Goal: Task Accomplishment & Management: Manage account settings

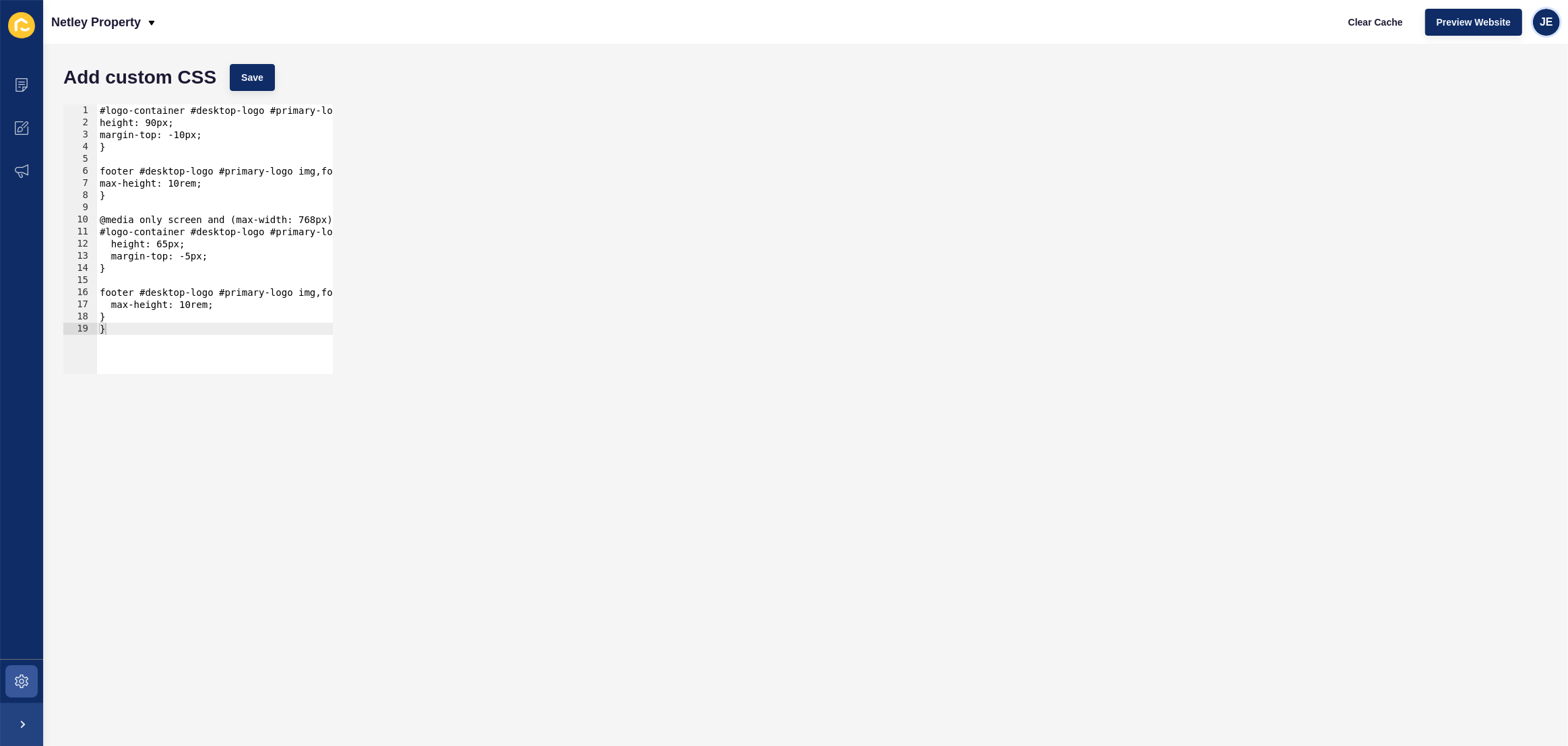
click at [1545, 22] on span "JE" at bounding box center [1546, 22] width 14 height 14
click at [1496, 117] on link "Logout" at bounding box center [1515, 112] width 99 height 30
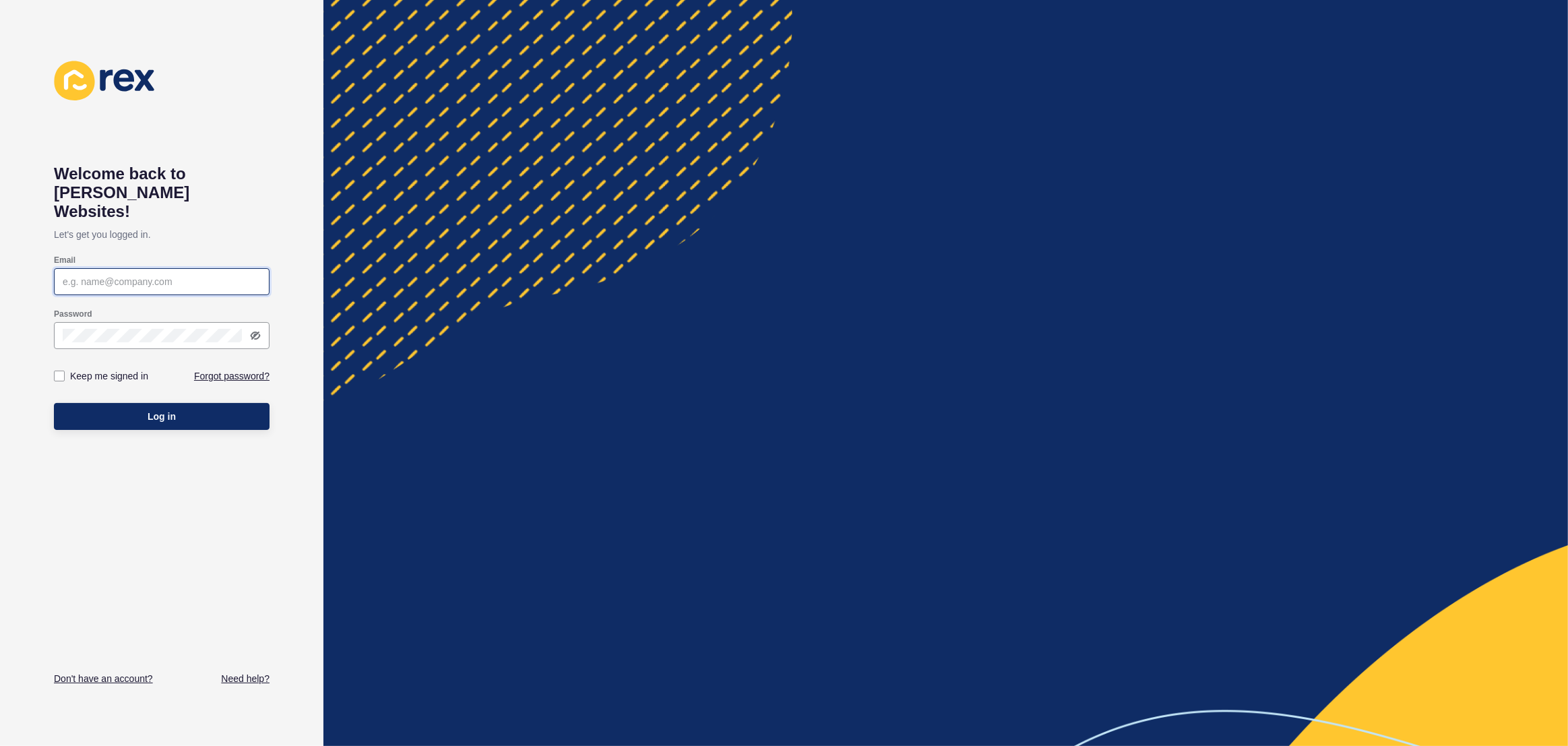
type input "justine.espinosa@rexsoftware.com.au"
click at [203, 403] on button "Log in" at bounding box center [162, 416] width 216 height 27
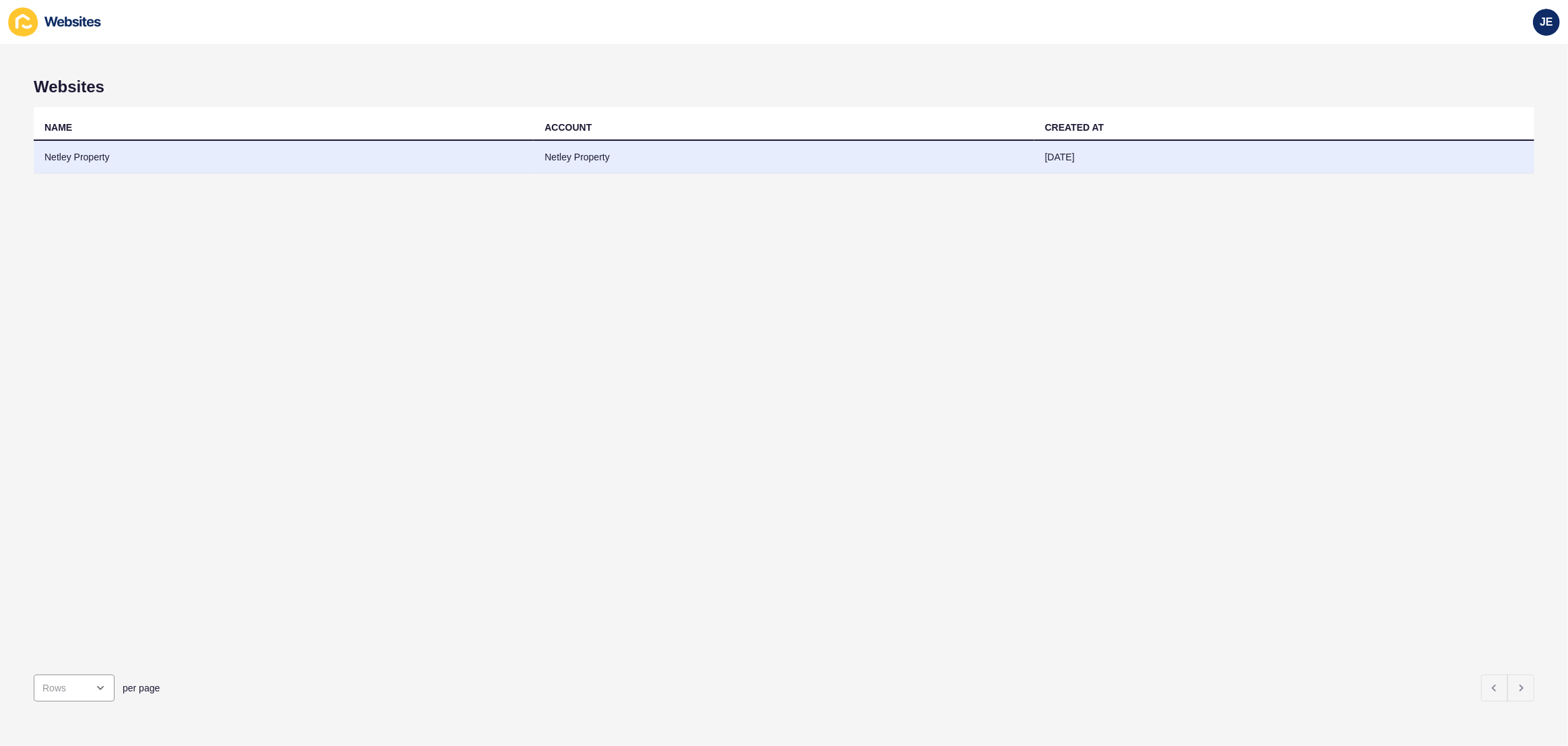
click at [1144, 160] on td "01 Sep 2025" at bounding box center [1284, 157] width 500 height 33
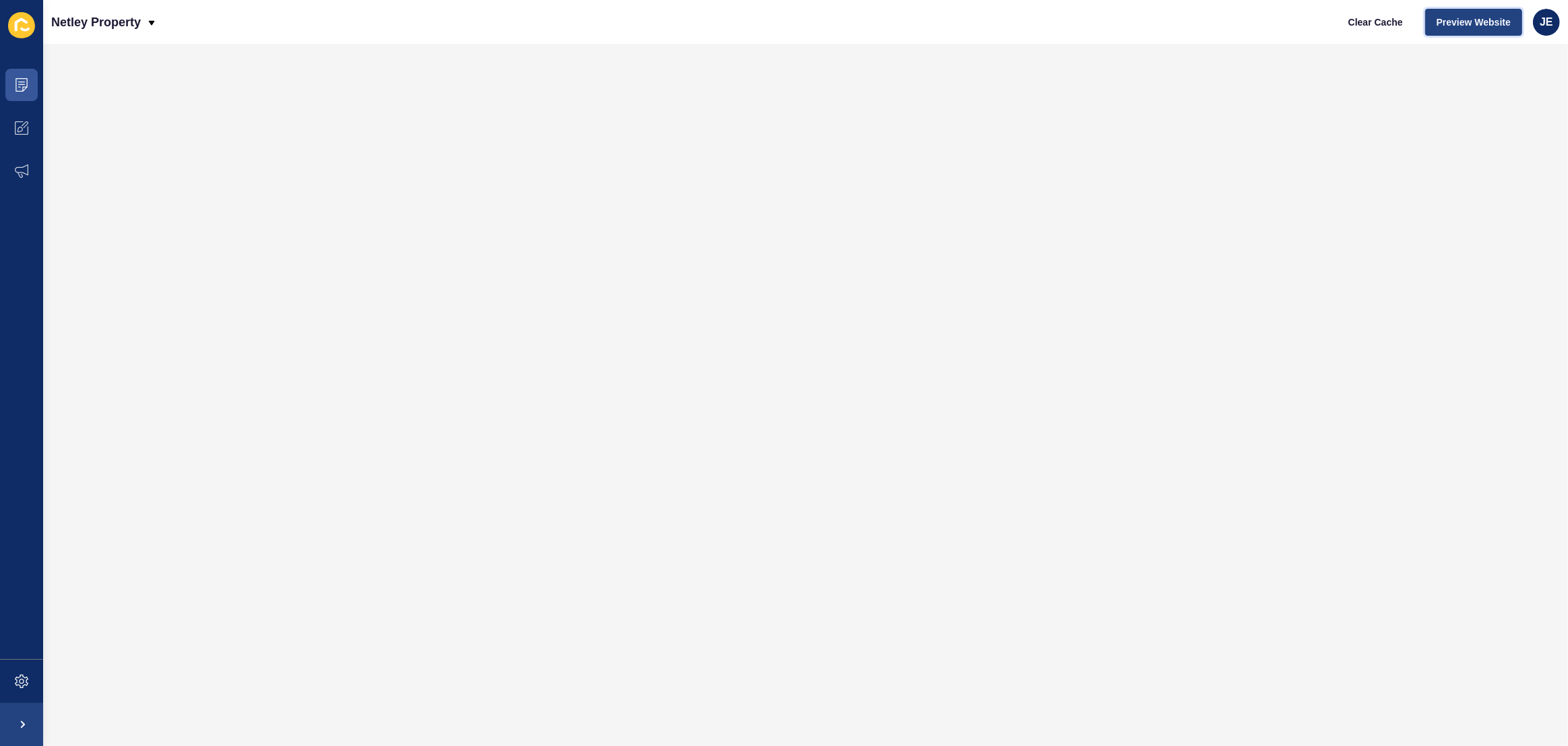
click at [1483, 23] on span "Preview Website" at bounding box center [1473, 22] width 74 height 14
click at [1542, 23] on span "JE" at bounding box center [1546, 22] width 14 height 14
click at [1505, 107] on link "Logout" at bounding box center [1515, 112] width 99 height 30
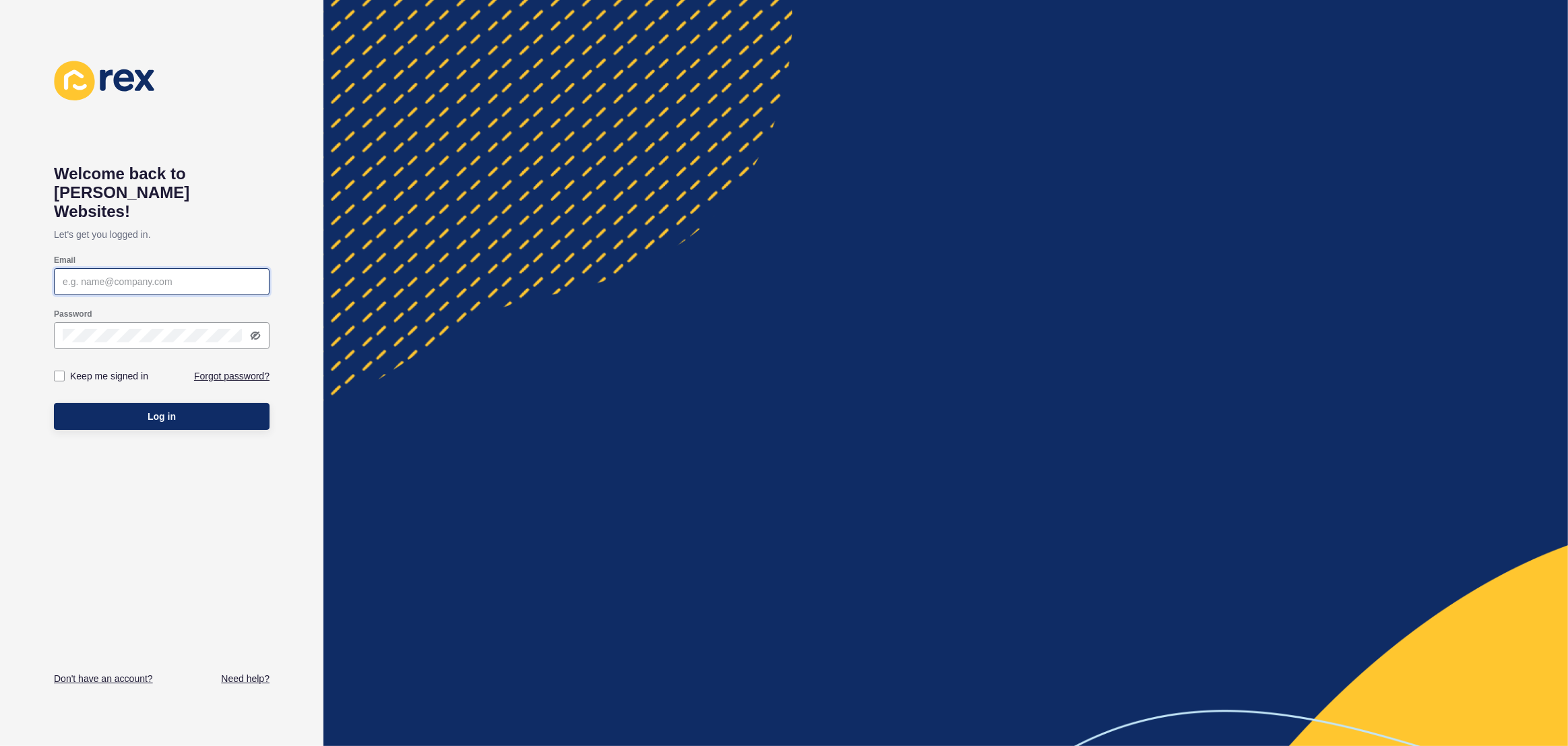
type input "justine.espinosa@rexsoftware.com.au"
click at [204, 403] on button "Log in" at bounding box center [162, 416] width 216 height 27
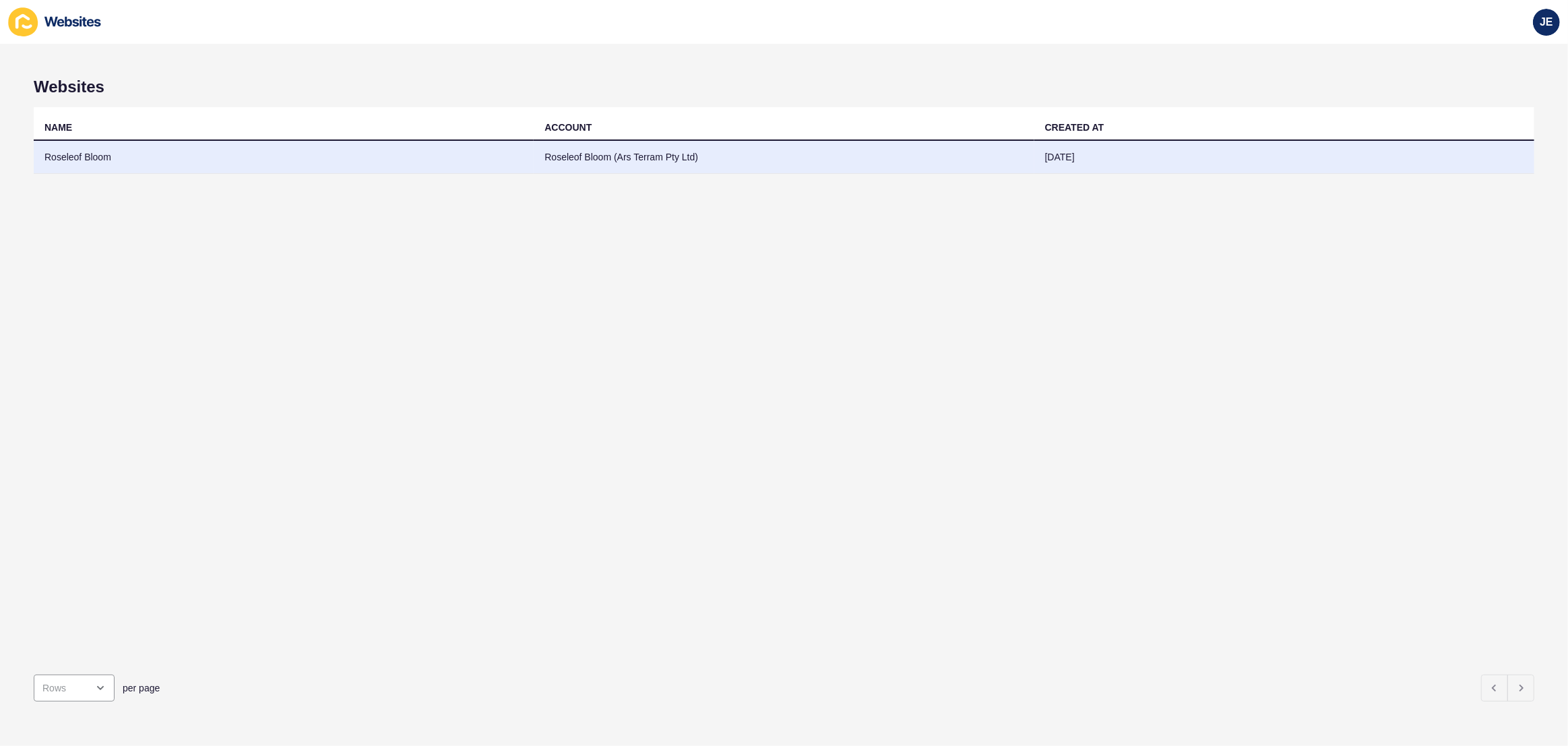
click at [890, 163] on td "Roseleof Bloom (Ars Terram Pty Ltd)" at bounding box center [784, 157] width 500 height 33
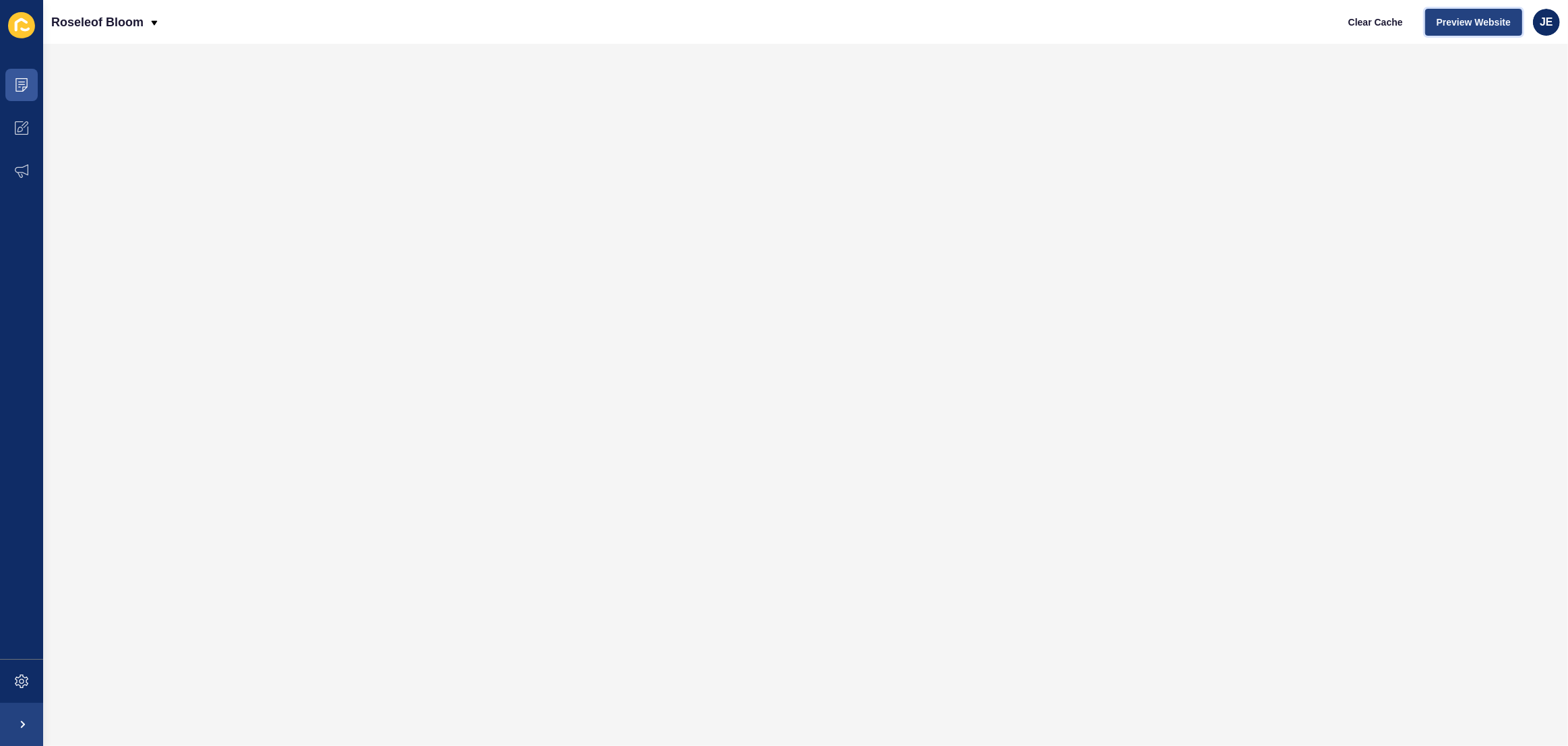
click at [1505, 19] on span "Preview Website" at bounding box center [1473, 22] width 74 height 14
click at [19, 675] on icon at bounding box center [21, 681] width 14 height 14
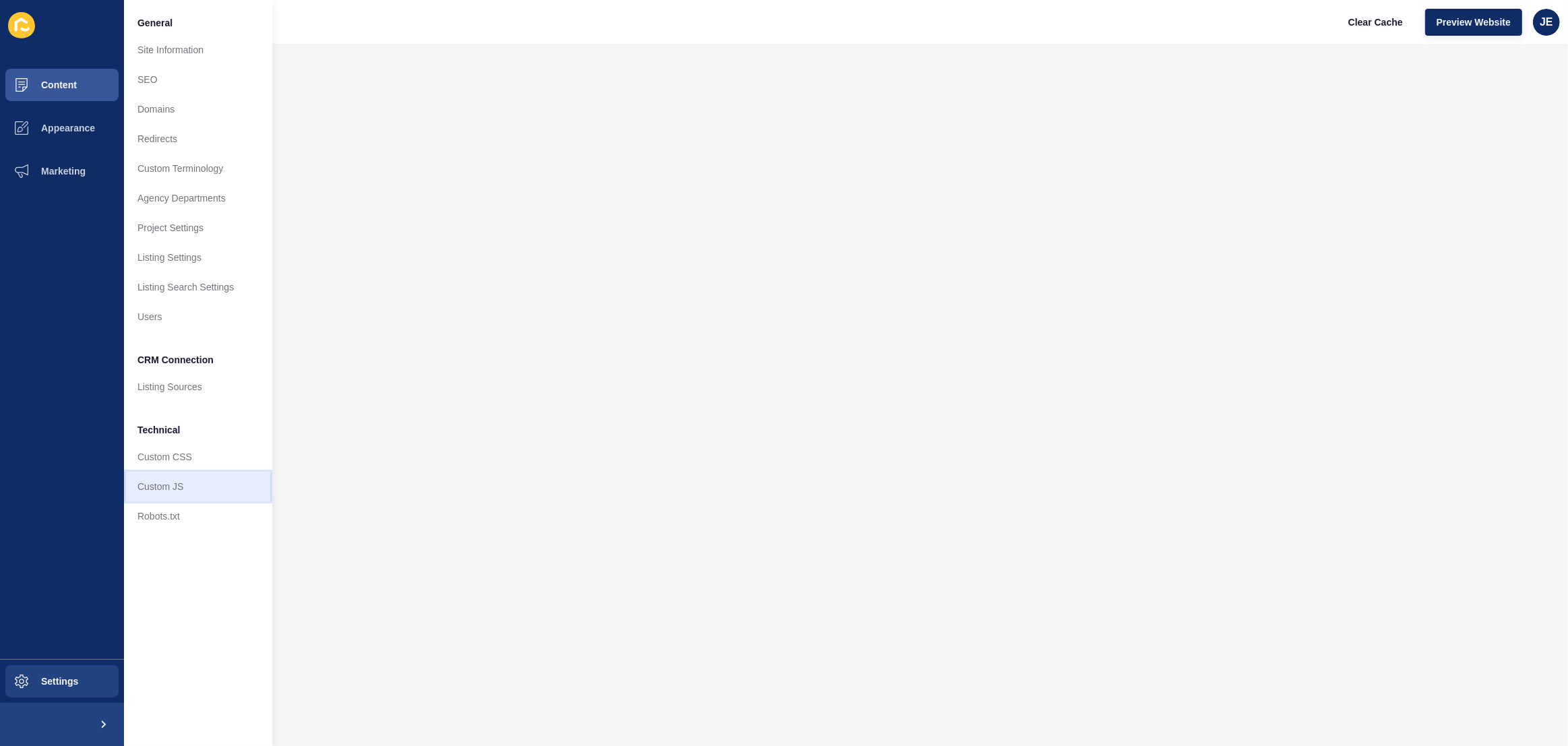
click at [161, 484] on link "Custom JS" at bounding box center [198, 487] width 148 height 30
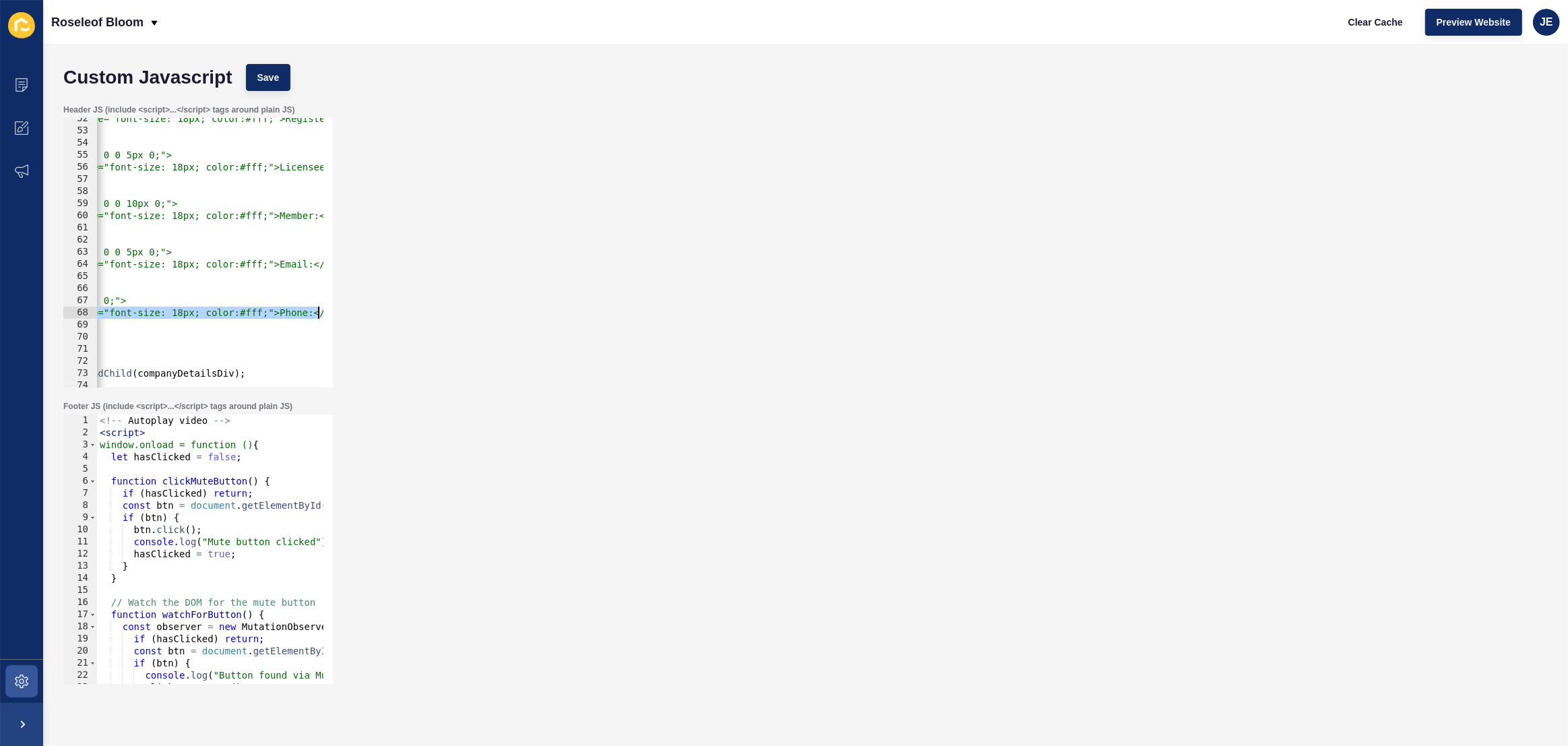
scroll to position [0, 749]
drag, startPoint x: 260, startPoint y: 311, endPoint x: 376, endPoint y: 312, distance: 116.0
click at [376, 312] on div "Header JS (include <script>...</script> tags around plain JS) <strong style="fo…" at bounding box center [806, 246] width 1498 height 297
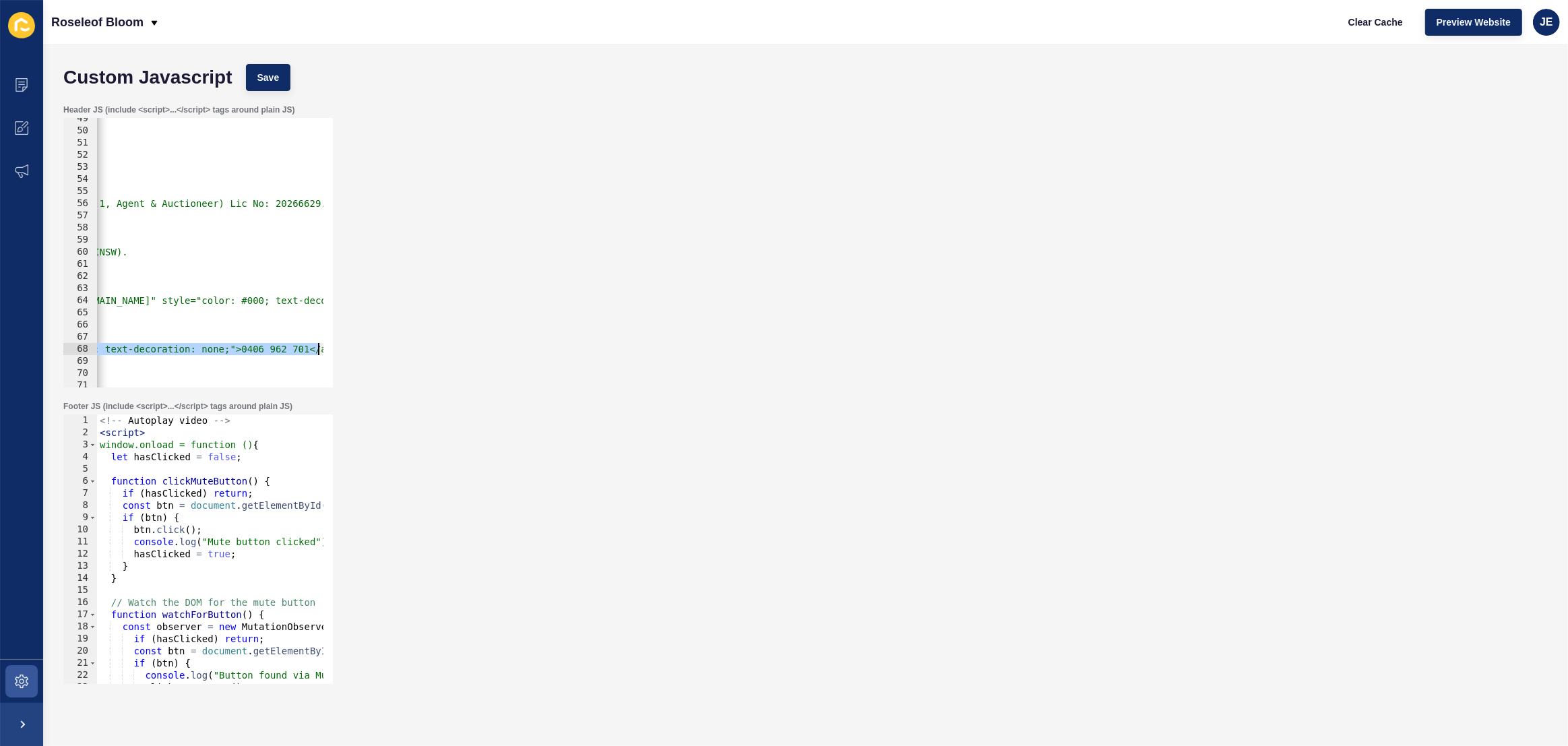
click at [191, 205] on div "</p> <br/> <p style="margin: 0 0 5px 0;"> <strong style="font-size: 18px; color…" at bounding box center [154, 254] width 1613 height 284
click at [274, 75] on span "Save" at bounding box center [268, 77] width 22 height 14
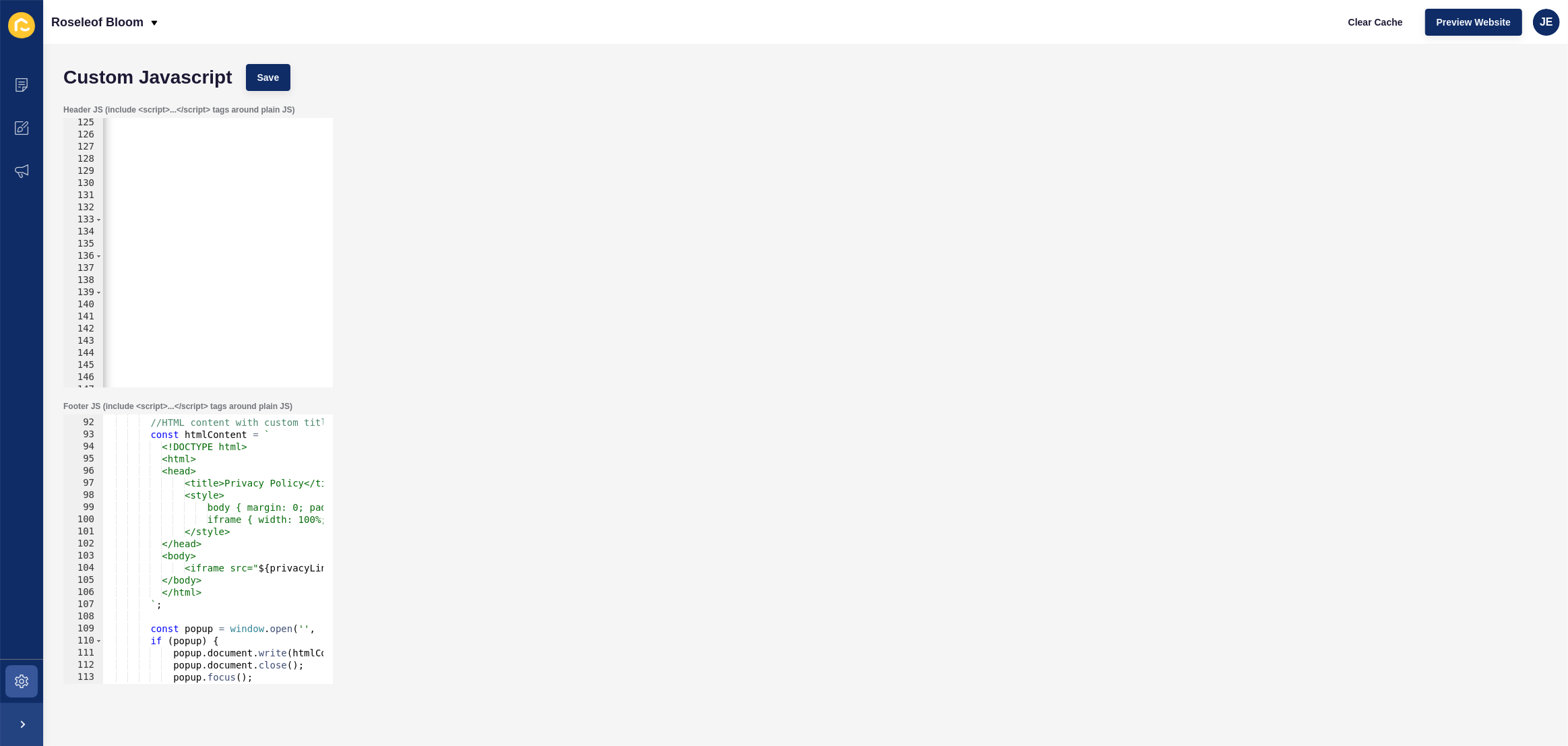
scroll to position [0, 0]
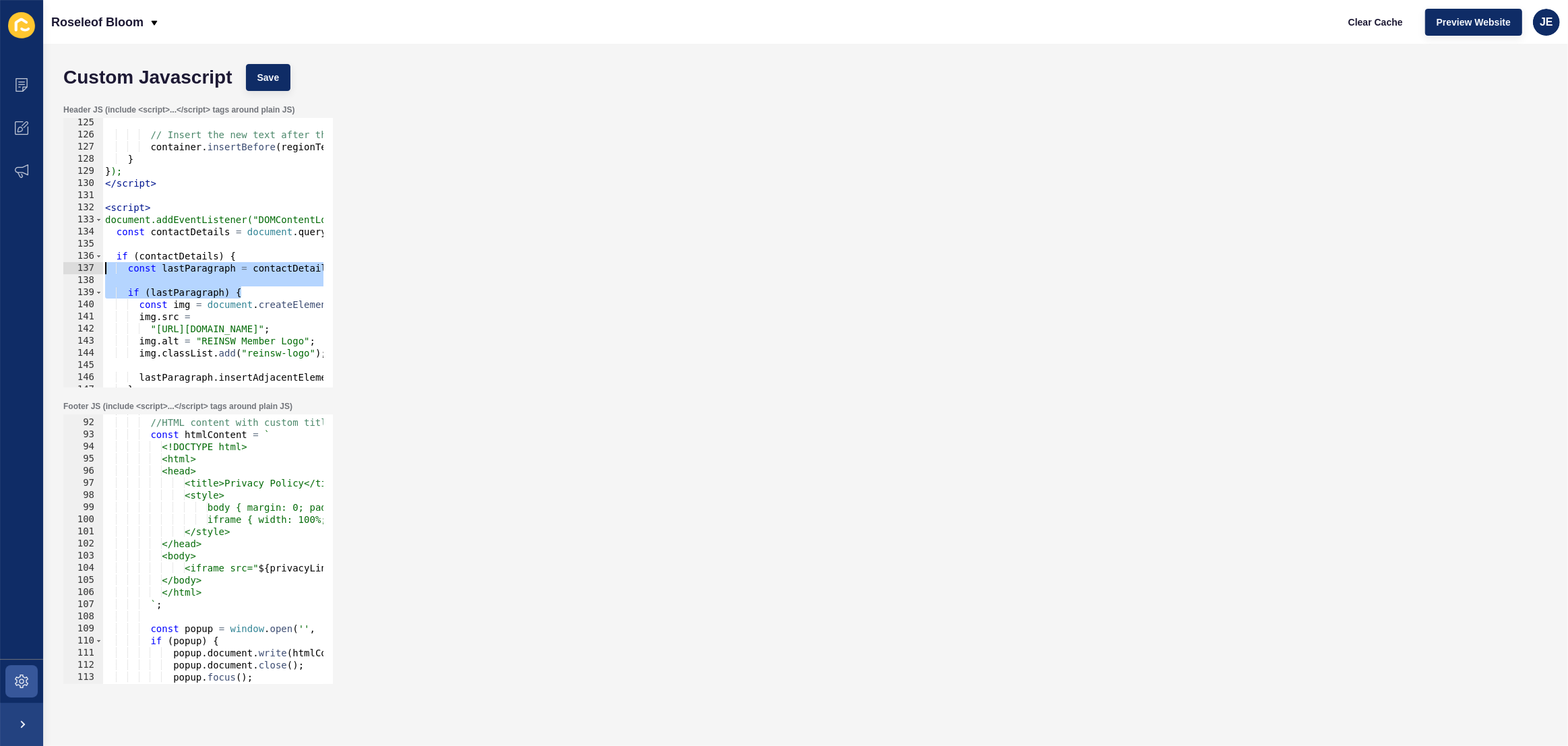
drag, startPoint x: 236, startPoint y: 286, endPoint x: 49, endPoint y: 268, distance: 187.9
click at [49, 268] on div "Custom Javascript Save Header JS (include <script>...</script> tags around plai…" at bounding box center [806, 395] width 1525 height 702
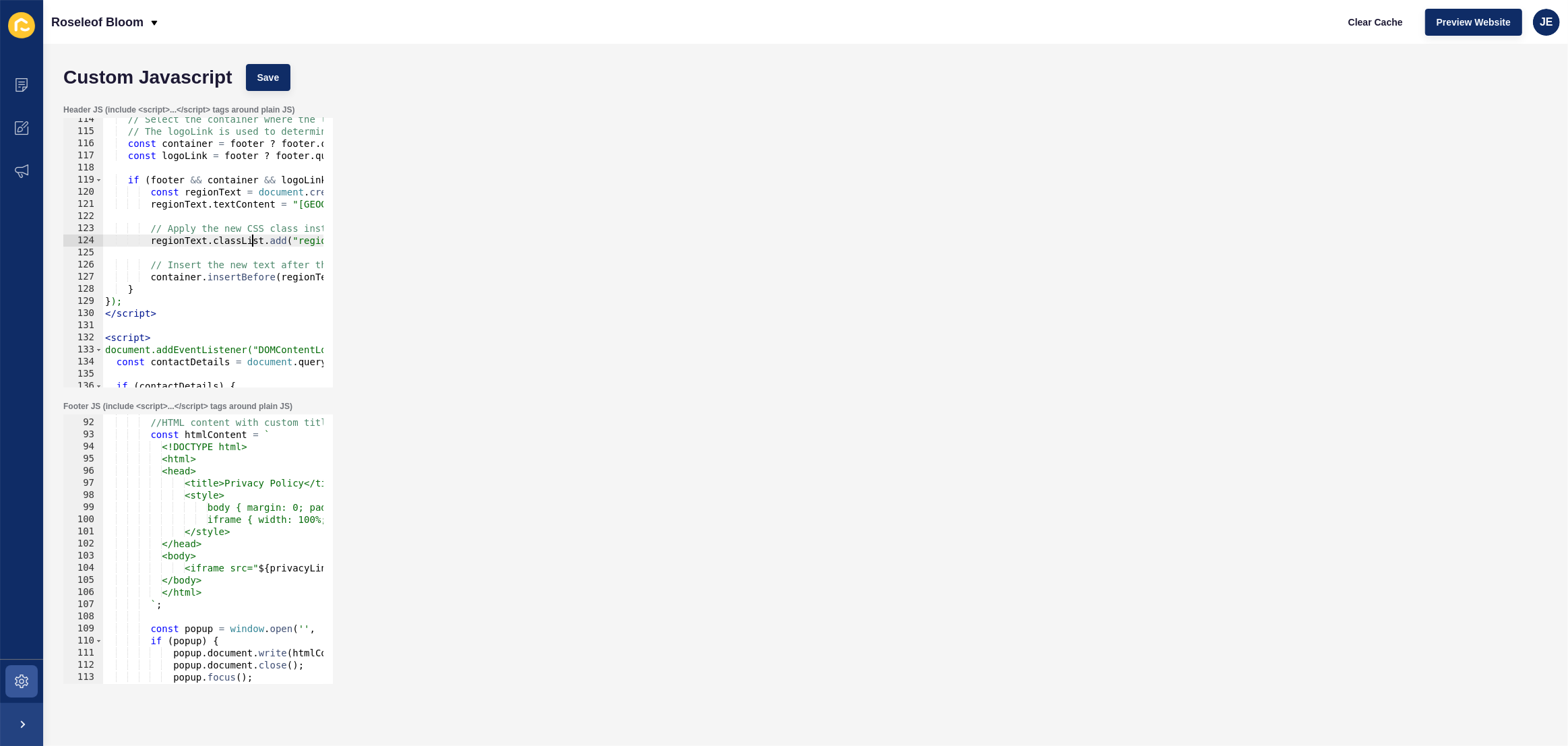
scroll to position [0, 110]
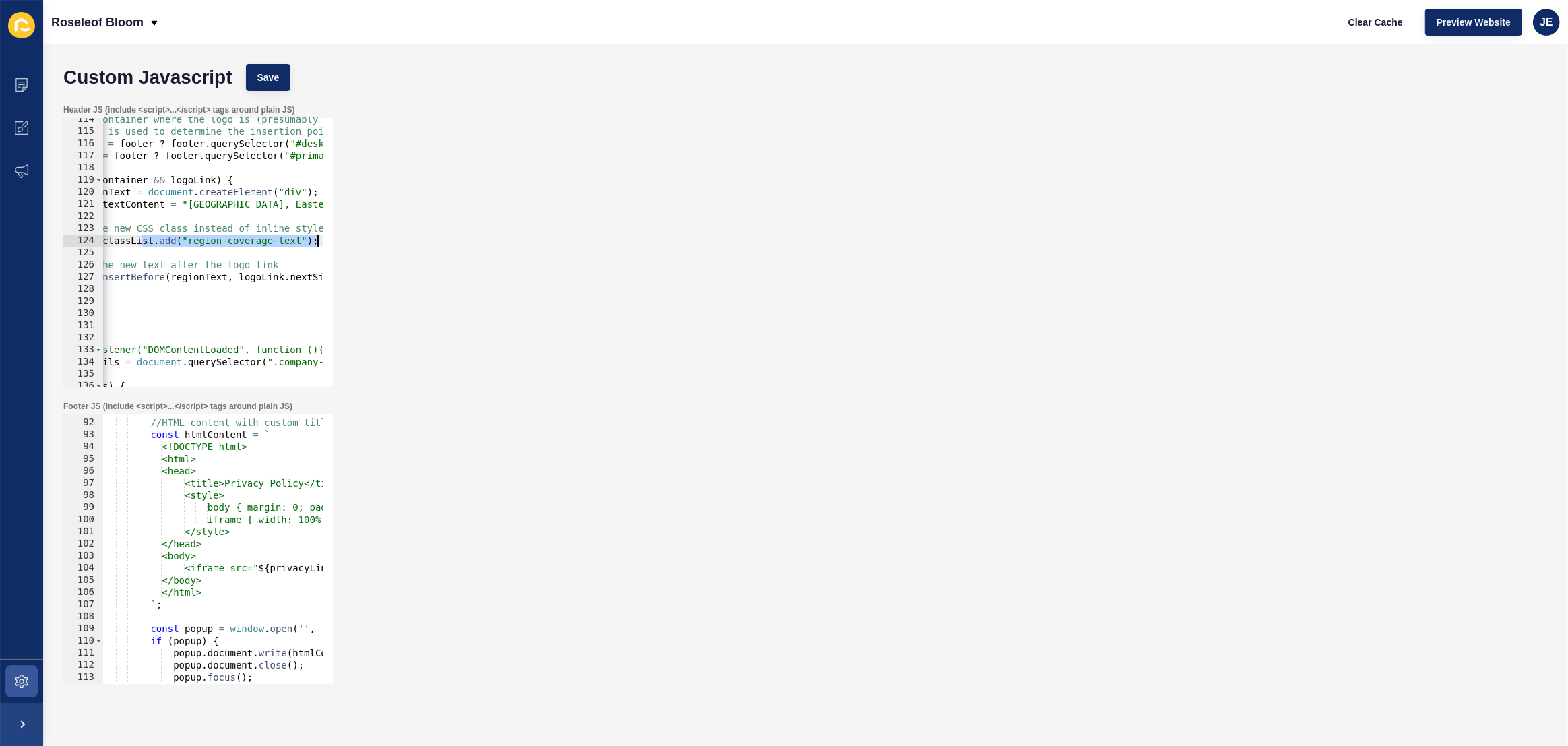
drag, startPoint x: 250, startPoint y: 240, endPoint x: 371, endPoint y: 243, distance: 121.0
click at [371, 243] on div "Header JS (include <script>...</script> tags around plain JS) const lastParagra…" at bounding box center [806, 246] width 1498 height 297
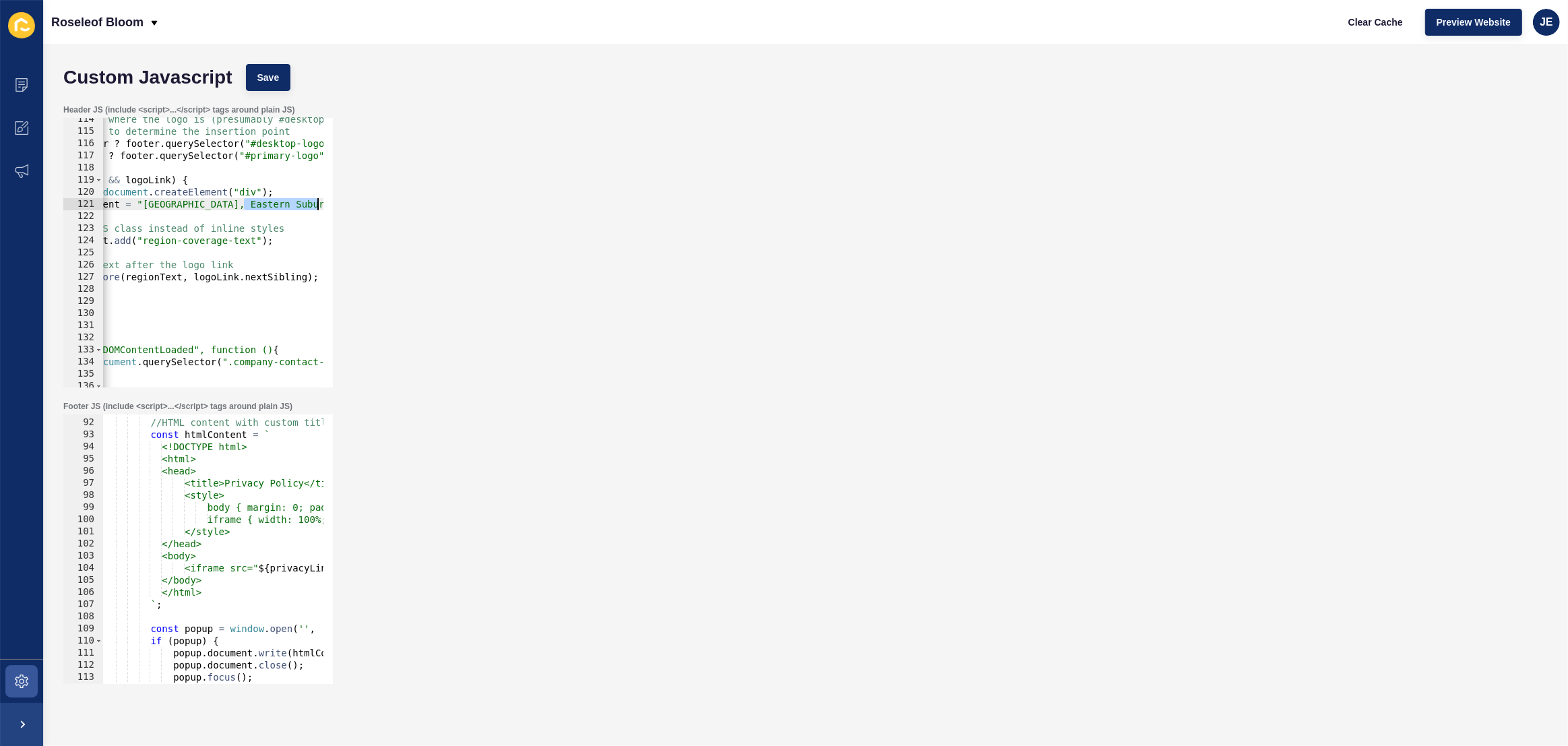
click at [325, 204] on div "regionText.classList.add("region-coverage-text"); 114 115 116 117 118 119 120 1…" at bounding box center [198, 253] width 270 height 270
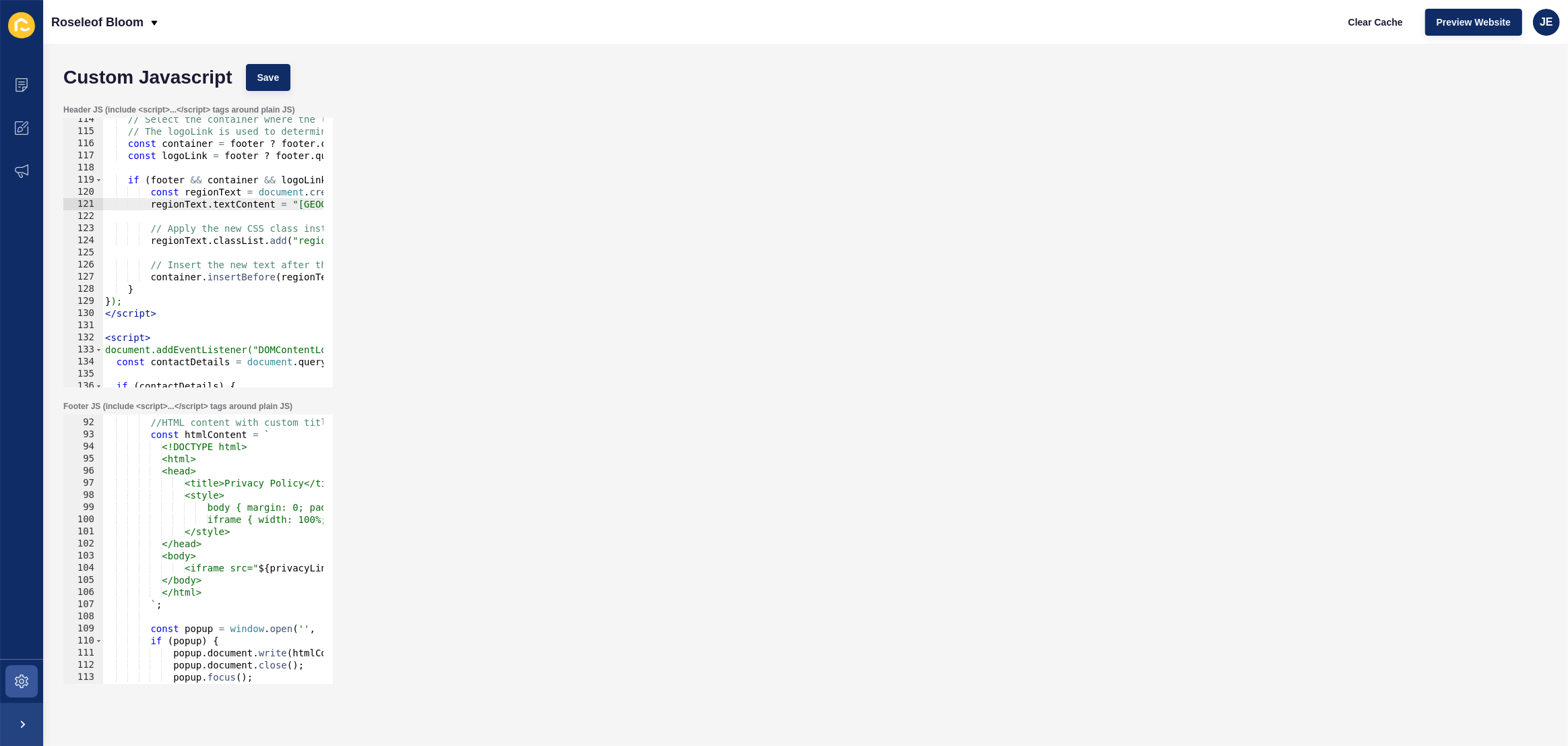
click at [223, 204] on div "// Select the container where the logo is (presumably #desktop-logo) // The log…" at bounding box center [909, 255] width 1613 height 284
type textarea "regionText.textContent = "Inner West, Eastern Suburbs, North Shore, & Northern …"
paste textarea
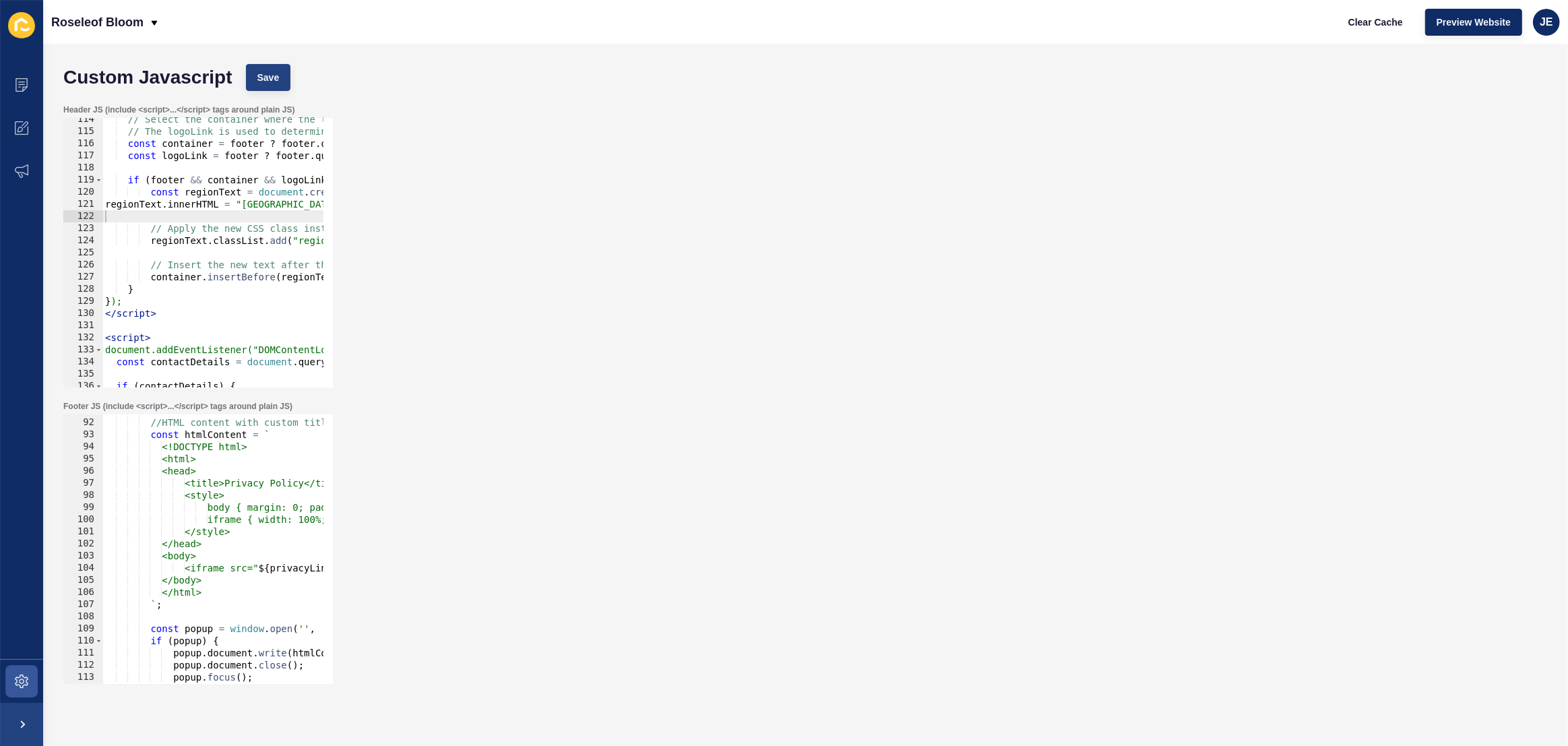
drag, startPoint x: 297, startPoint y: 78, endPoint x: 288, endPoint y: 80, distance: 9.2
click at [297, 78] on div "Custom Javascript Save" at bounding box center [806, 77] width 1498 height 41
click at [235, 82] on div "Custom Javascript Save" at bounding box center [806, 77] width 1498 height 41
click at [264, 78] on span "Save" at bounding box center [268, 77] width 22 height 14
click at [1360, 25] on span "Clear Cache" at bounding box center [1375, 22] width 55 height 14
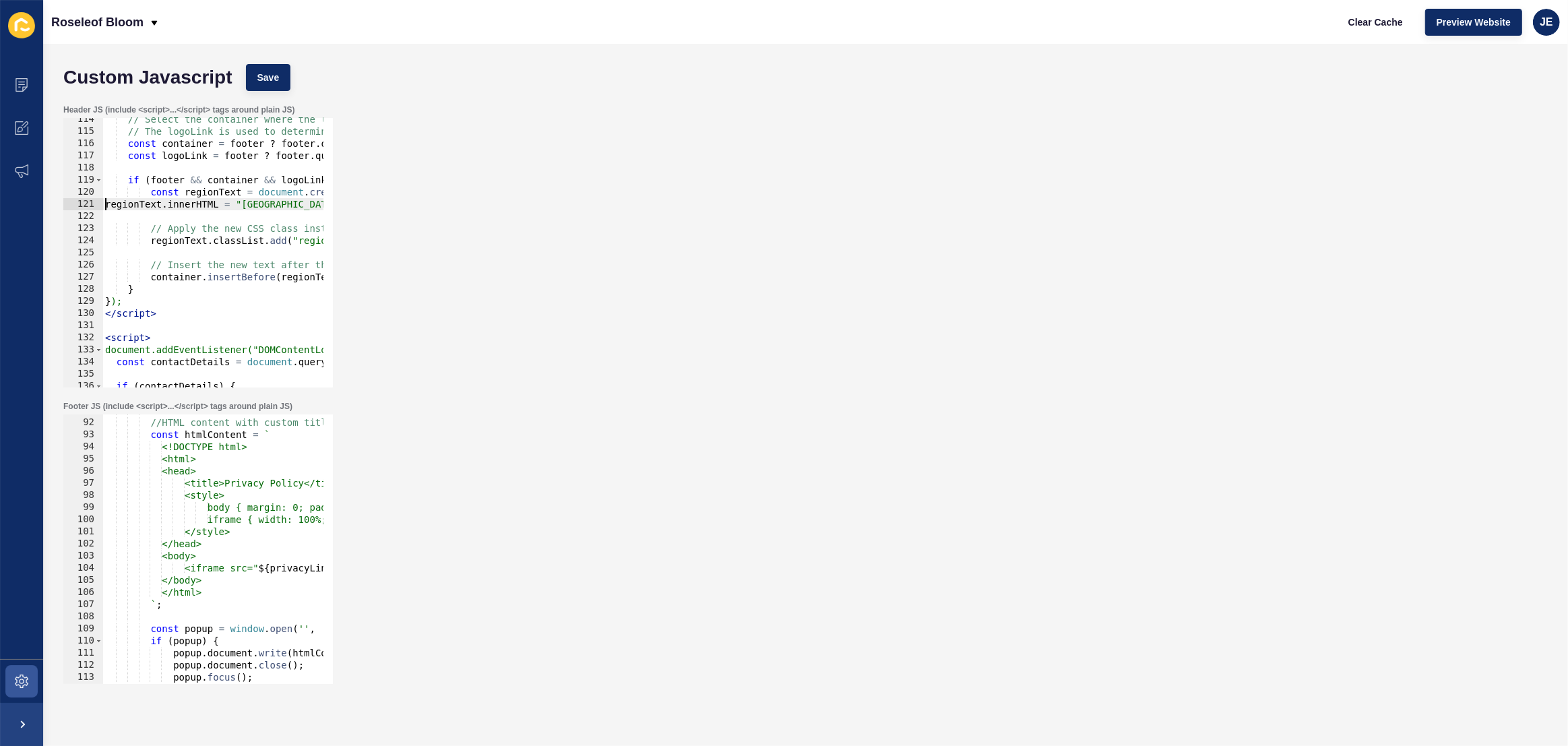
click at [107, 204] on div "// Select the container where the logo is (presumably #desktop-logo) // The log…" at bounding box center [909, 255] width 1613 height 284
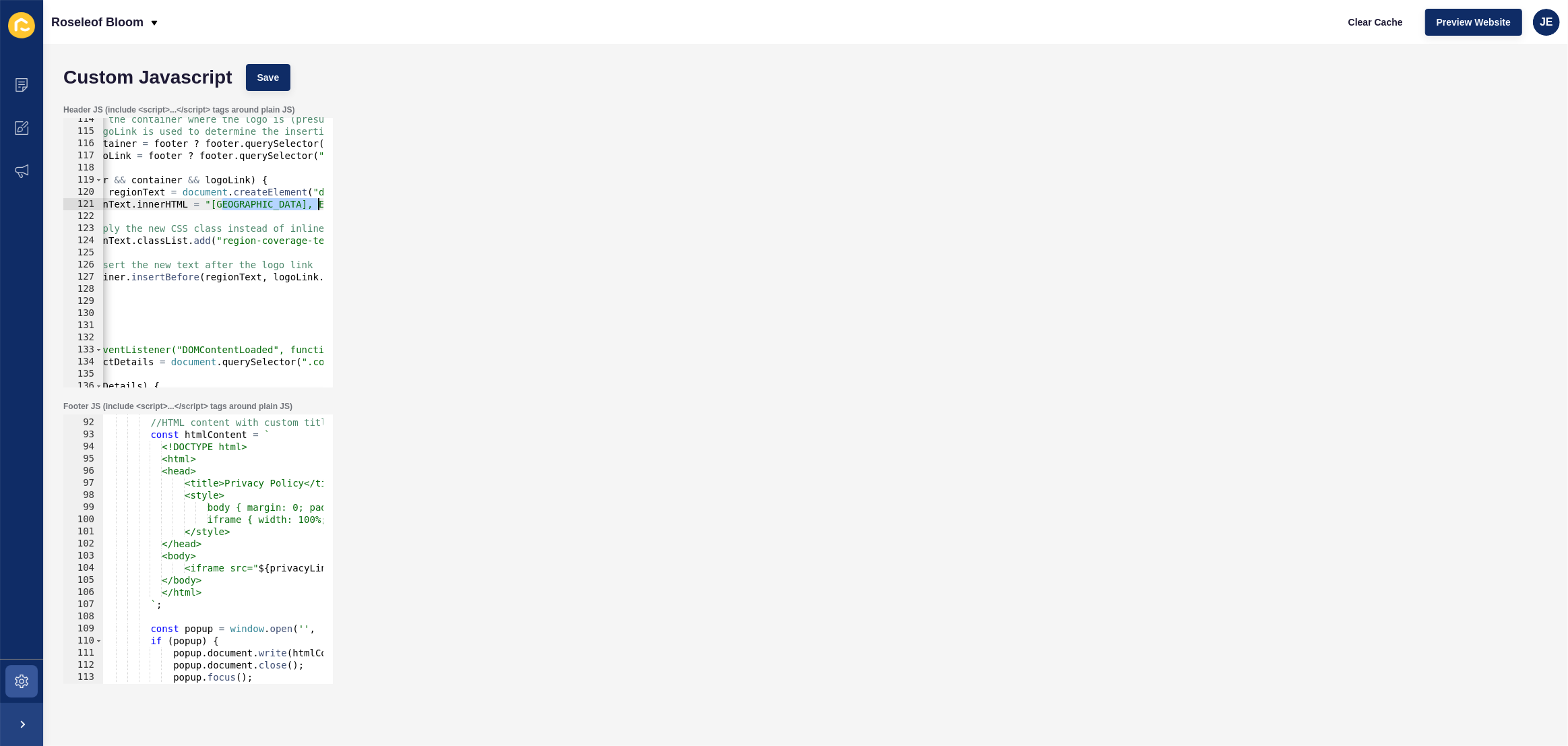
drag, startPoint x: 300, startPoint y: 206, endPoint x: 347, endPoint y: 204, distance: 47.0
click at [347, 204] on div "Header JS (include <script>...</script> tags around plain JS) regionText.innerH…" at bounding box center [806, 246] width 1498 height 297
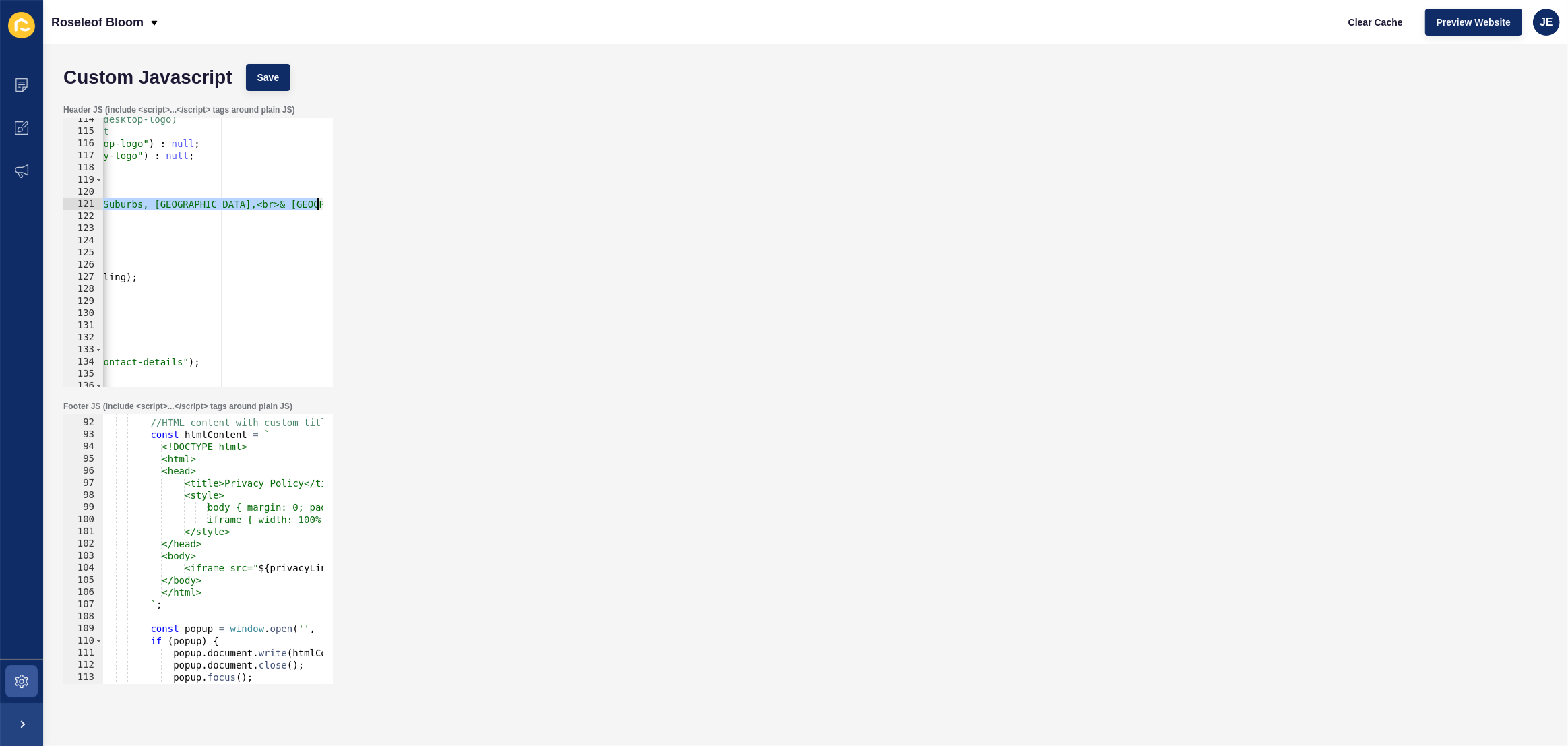
scroll to position [0, 337]
click at [189, 205] on div "// Select the container where the logo is (presumably #desktop-logo) // The log…" at bounding box center [572, 255] width 1613 height 284
click at [179, 208] on div "// Select the container where the logo is (presumably #desktop-logo) // The log…" at bounding box center [572, 255] width 1613 height 284
type textarea "regionText.innerHTML = "Inner West, Eastern Suburbs, North Shore <br>& Northern…"
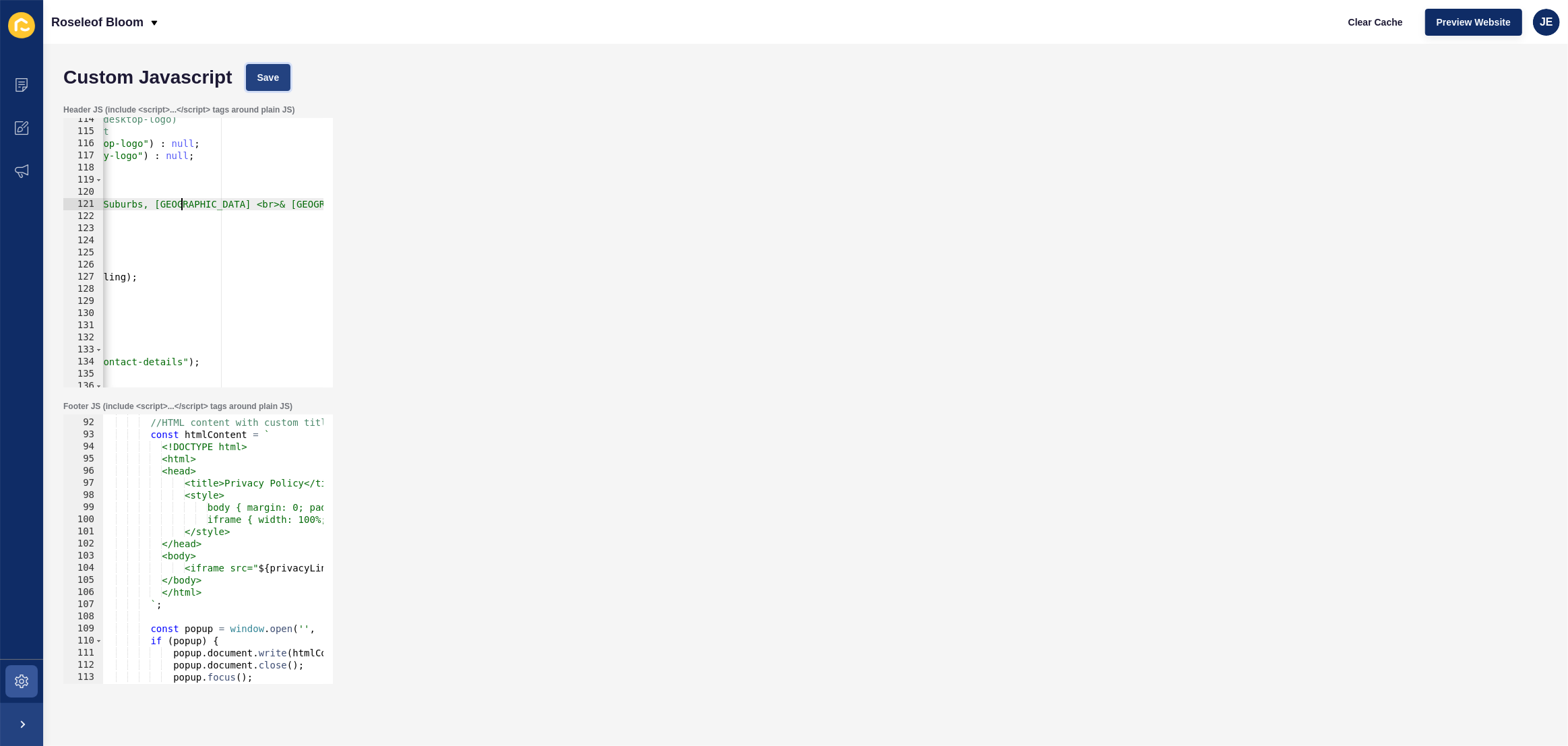
click at [268, 80] on span "Save" at bounding box center [268, 77] width 22 height 14
click at [15, 690] on span at bounding box center [21, 681] width 43 height 43
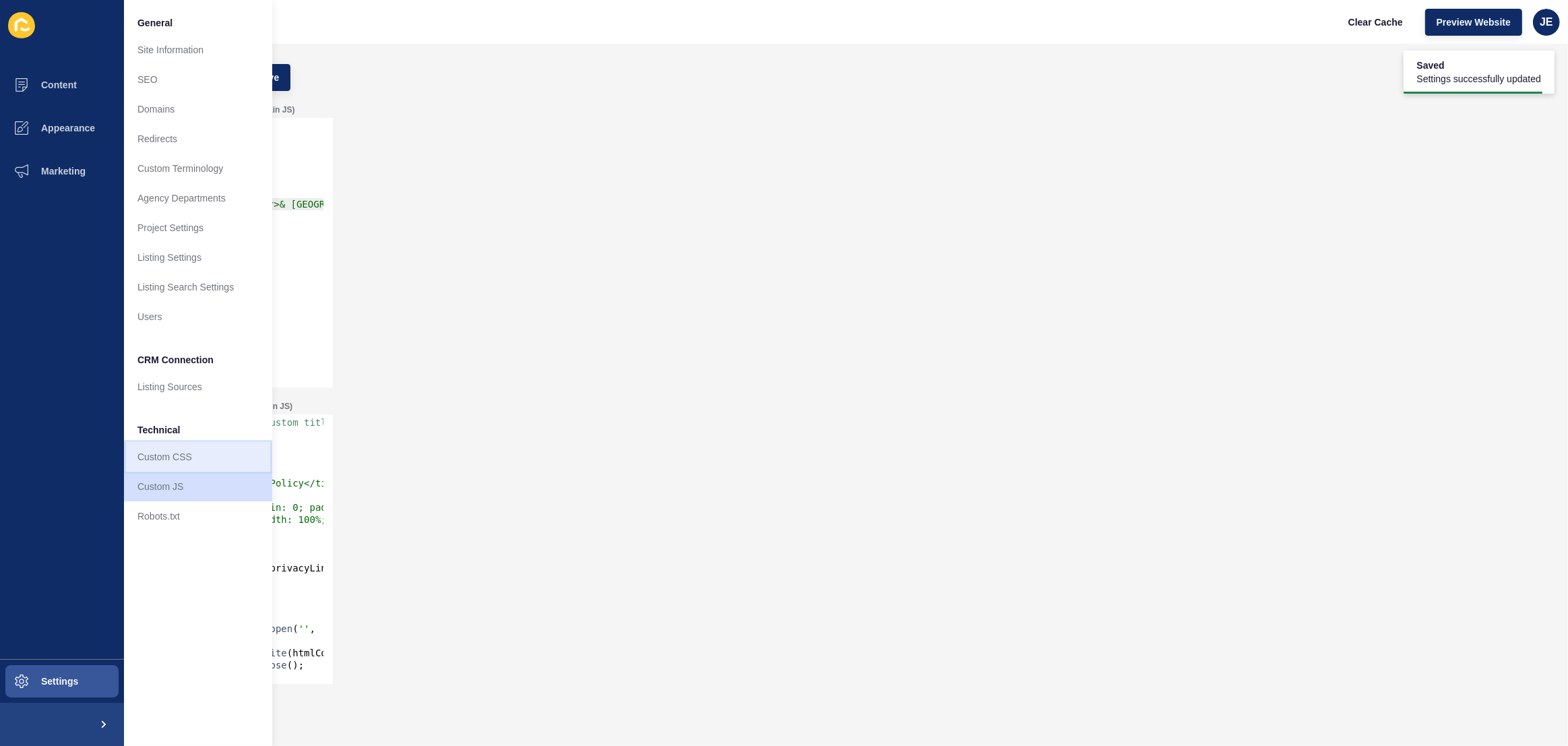
click at [209, 459] on link "Custom CSS" at bounding box center [198, 457] width 148 height 30
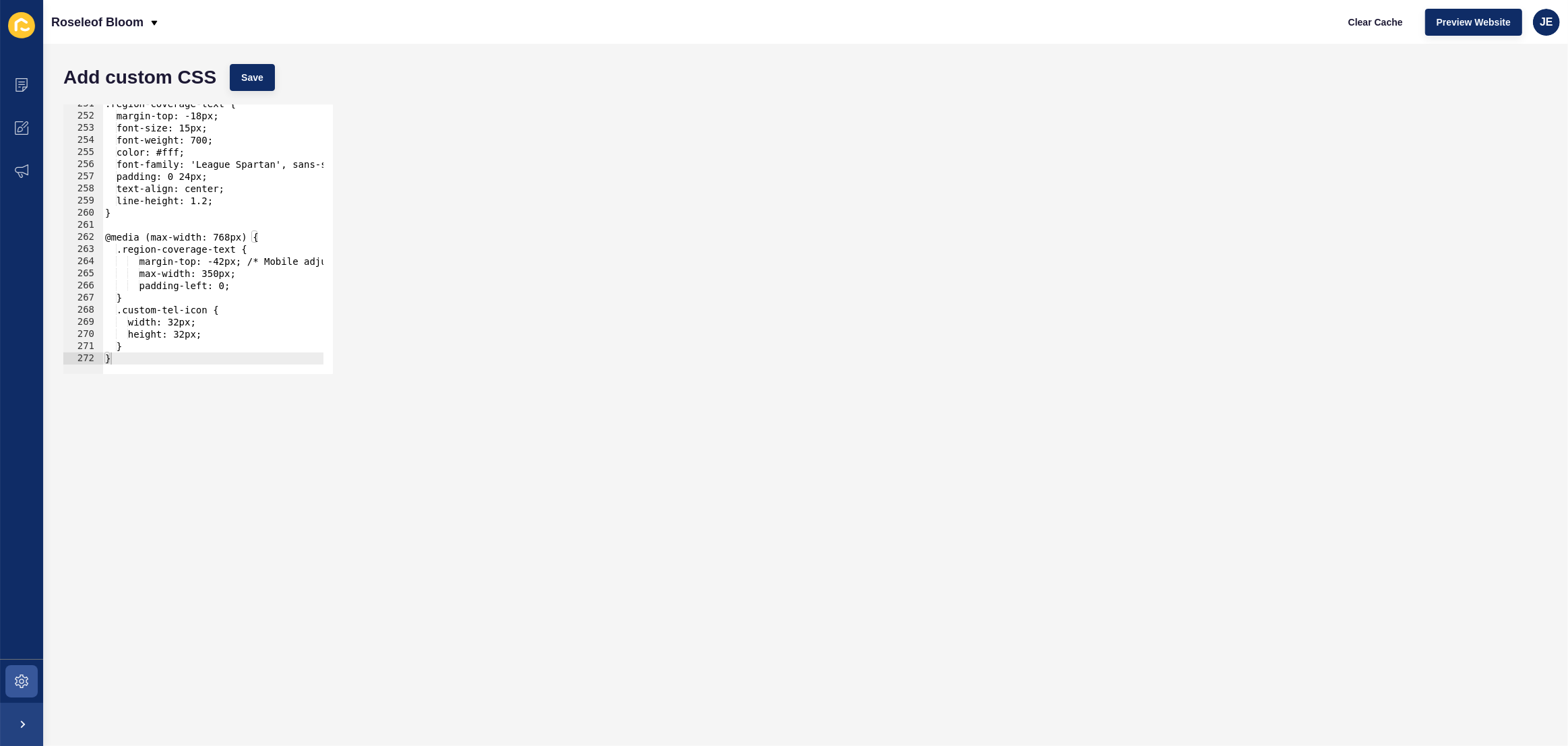
scroll to position [2965, 0]
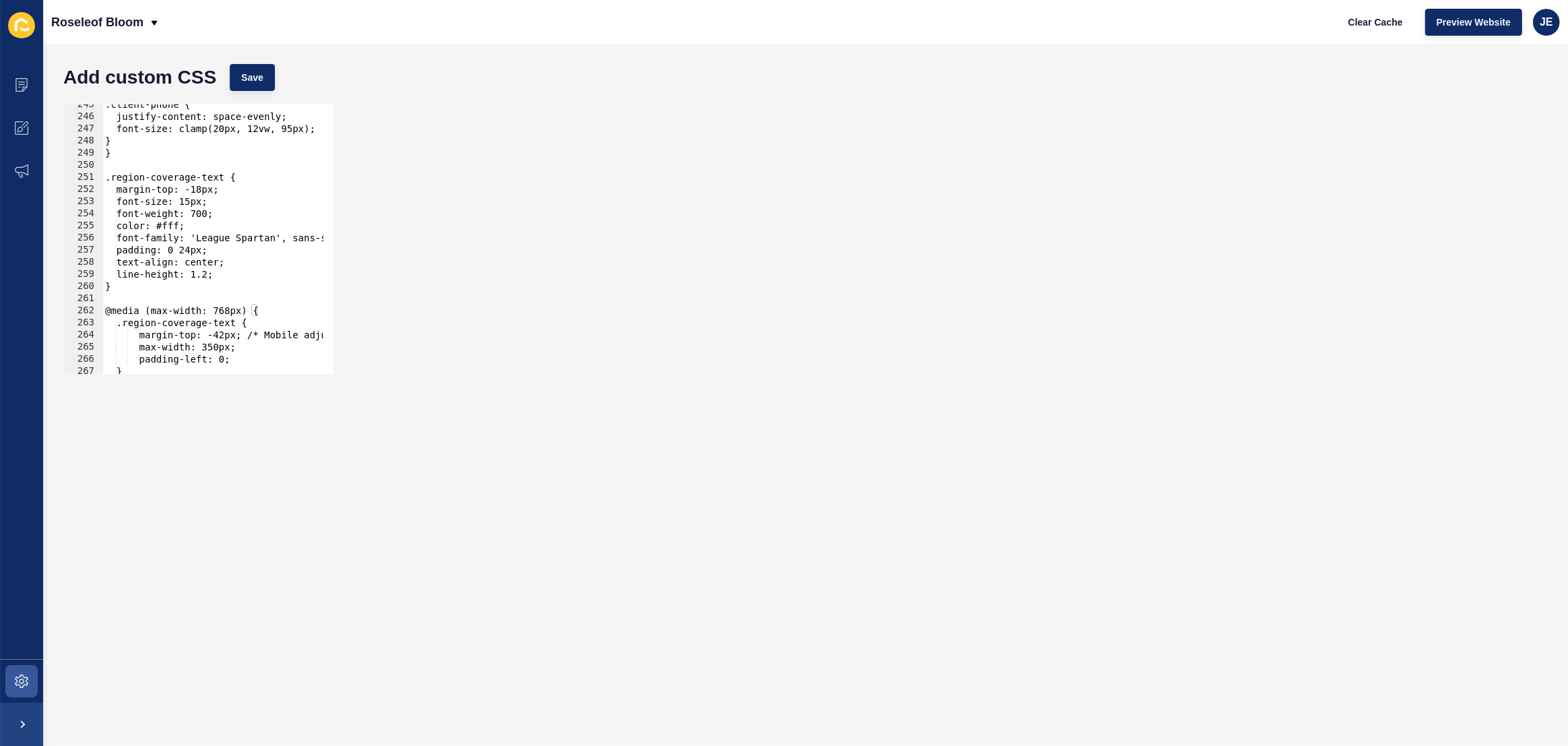
click at [232, 274] on div ".client-phone { justify-content: space-evenly; font-size: clamp(20px, 12vw, 95p…" at bounding box center [382, 240] width 560 height 284
click at [200, 205] on div ".client-phone { justify-content: space-evenly; font-size: clamp(20px, 12vw, 95p…" at bounding box center [382, 240] width 560 height 284
click at [236, 271] on div ".client-phone { justify-content: space-evenly; font-size: clamp(20px, 12vw, 95p…" at bounding box center [382, 240] width 560 height 284
type textarea "line-height: 1.2;"
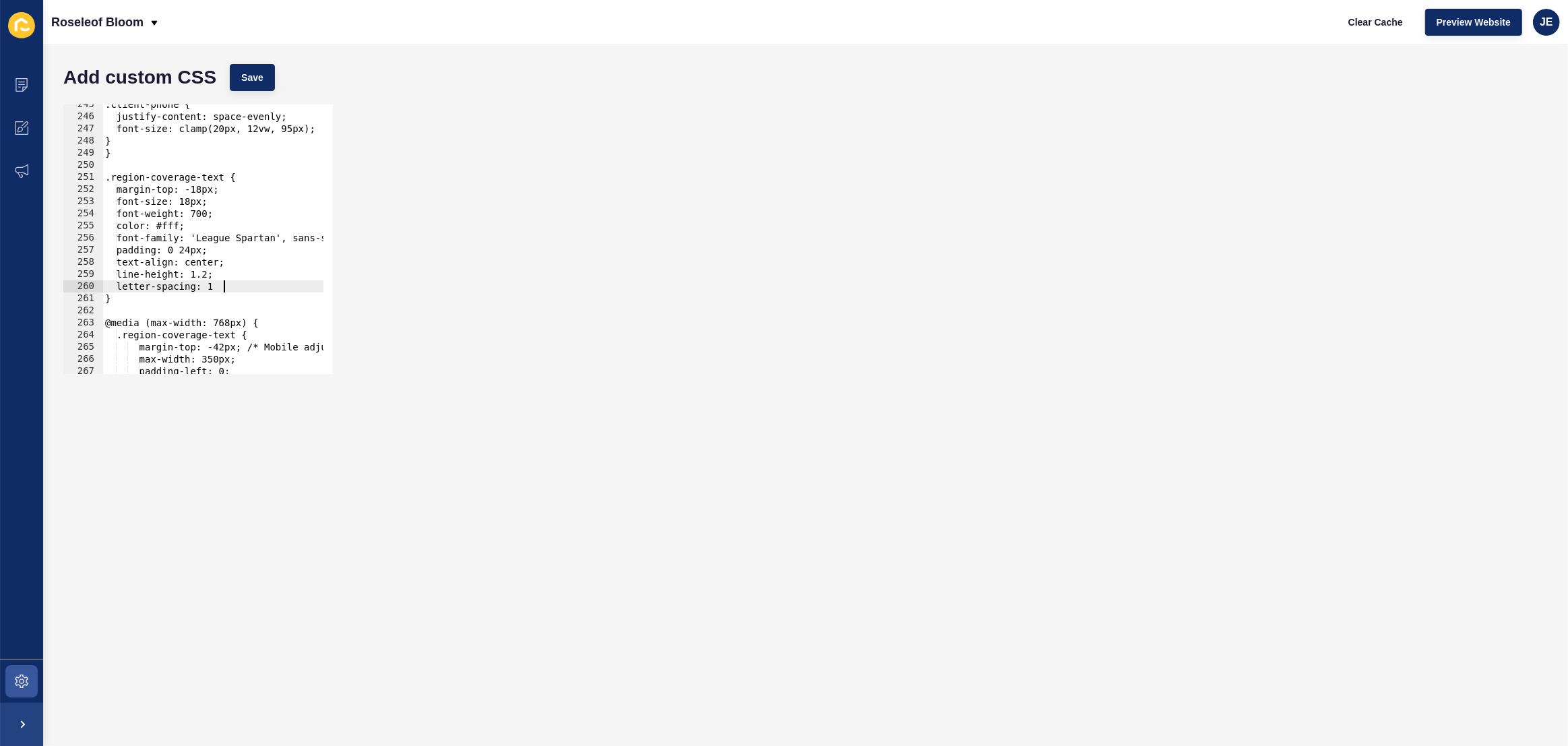
scroll to position [0, 8]
type textarea "letter-spacing: 1px;"
click at [241, 75] on span "Save" at bounding box center [252, 77] width 22 height 14
click at [1387, 26] on span "Clear Cache" at bounding box center [1375, 22] width 55 height 14
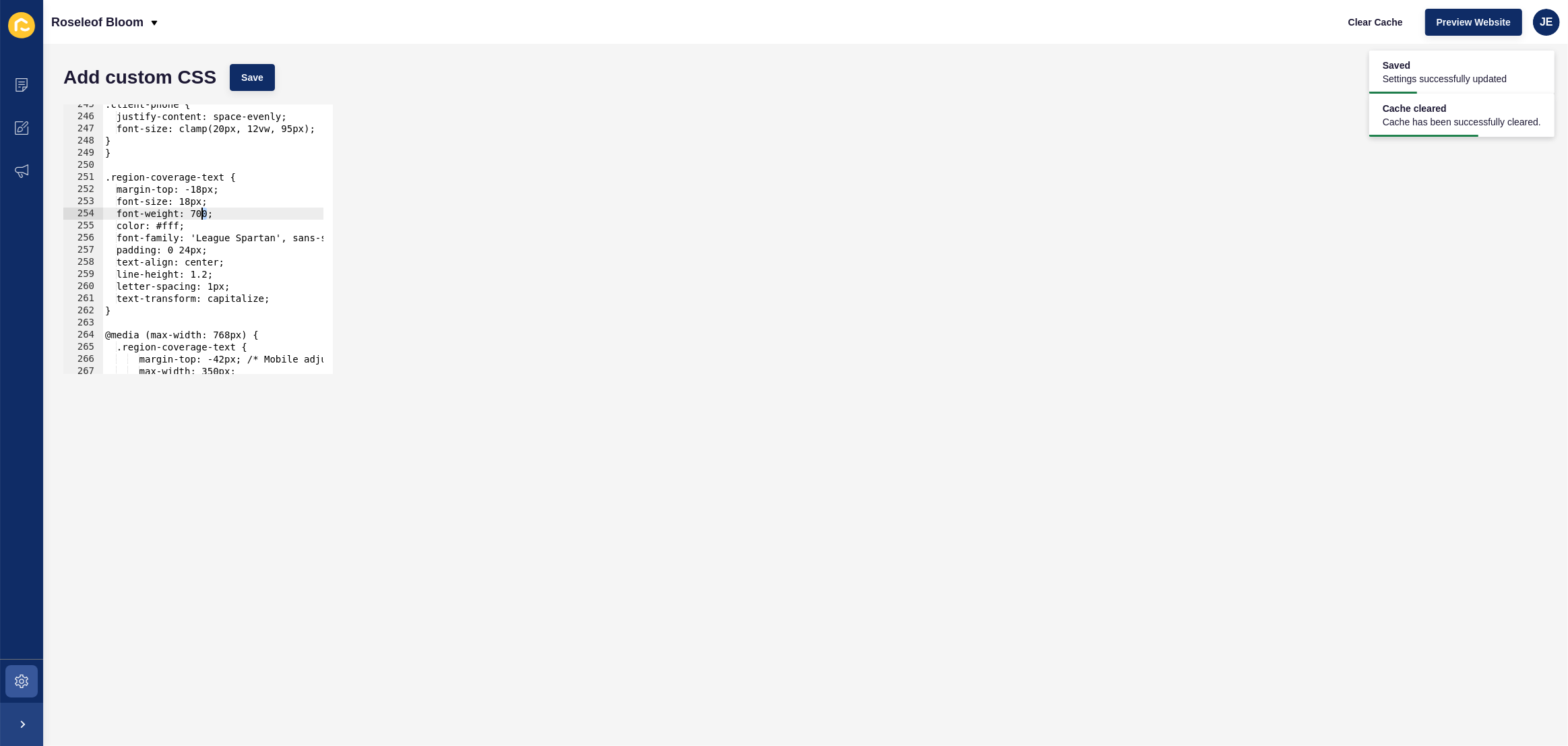
click at [203, 214] on div ".client-phone { justify-content: space-evenly; font-size: clamp(20px, 12vw, 95p…" at bounding box center [382, 240] width 560 height 284
type textarea "font-weight: 500;"
click at [271, 80] on button "Save" at bounding box center [252, 78] width 45 height 27
click at [1354, 16] on span "Clear Cache" at bounding box center [1375, 22] width 55 height 14
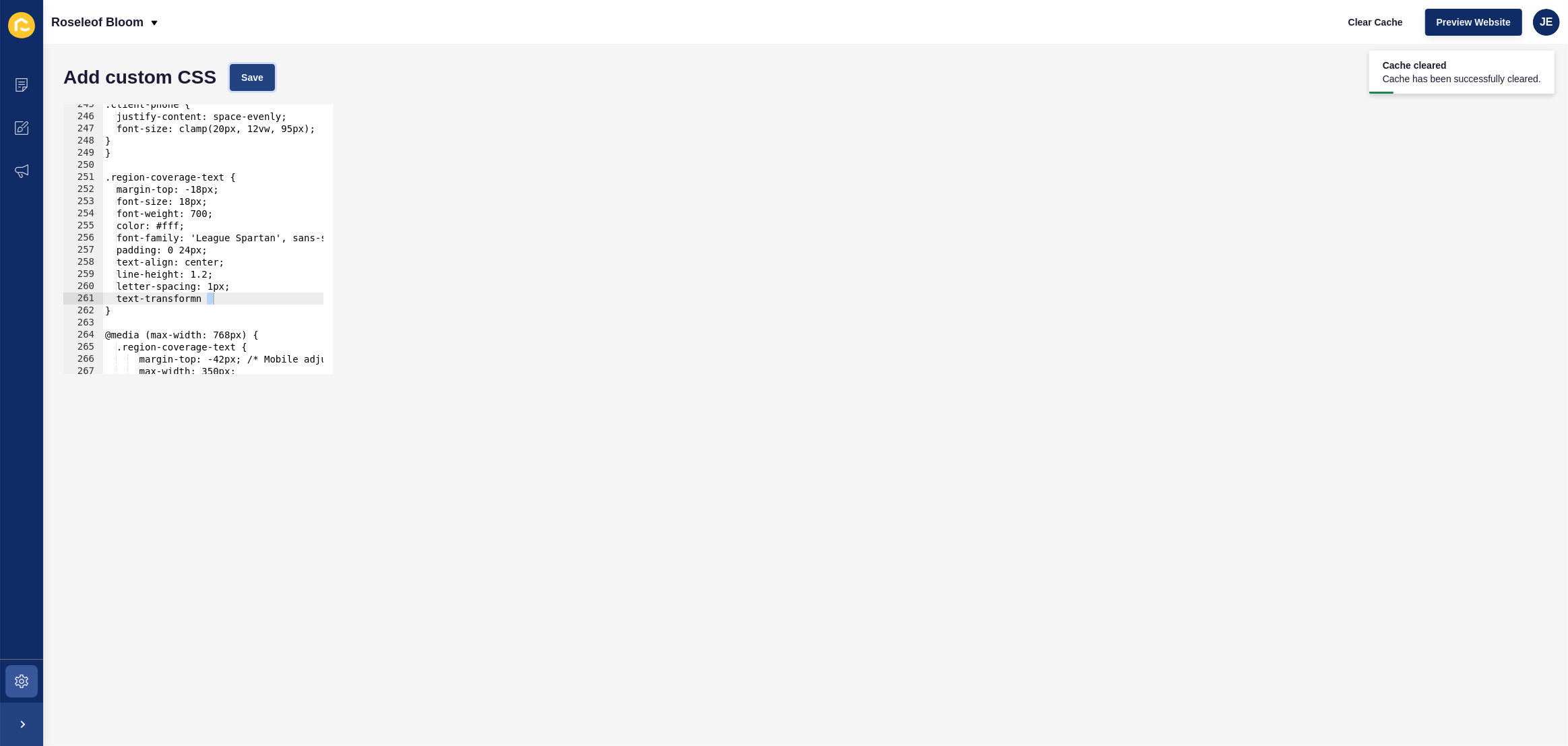
click at [263, 83] on button "Save" at bounding box center [252, 78] width 45 height 27
click at [221, 283] on div ".client-phone { justify-content: space-evenly; font-size: clamp(20px, 12vw, 95p…" at bounding box center [382, 240] width 560 height 284
click at [227, 295] on div ".client-phone { justify-content: space-evenly; font-size: clamp(20px, 12vw, 95p…" at bounding box center [382, 240] width 560 height 284
type textarea "text-ra"
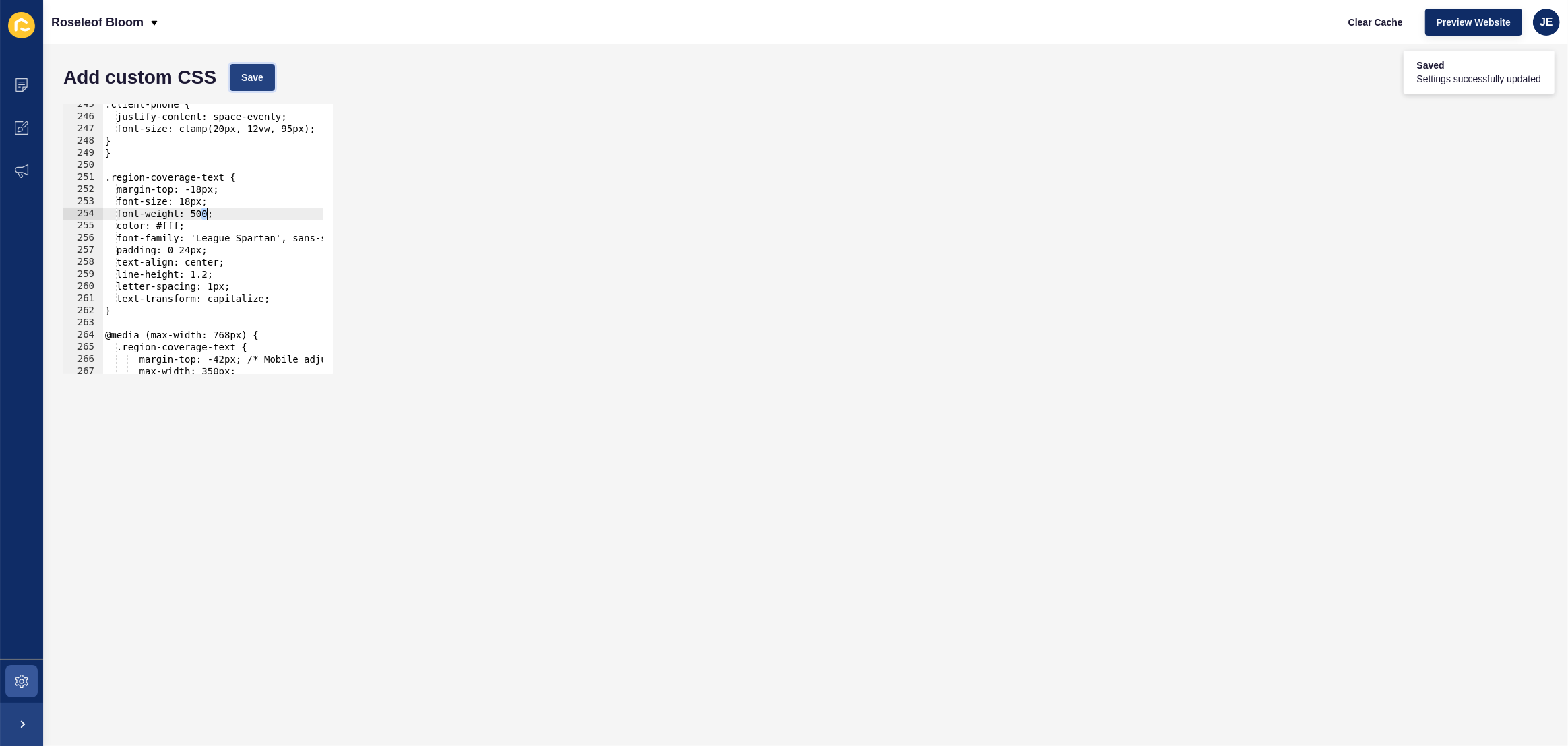
click at [246, 88] on button "Save" at bounding box center [252, 78] width 45 height 27
click at [1395, 22] on span "Clear Cache" at bounding box center [1375, 22] width 55 height 14
drag, startPoint x: 213, startPoint y: 191, endPoint x: 202, endPoint y: 191, distance: 11.0
click at [202, 191] on div ".client-phone { justify-content: space-evenly; font-size: clamp(20px, 12vw, 95p…" at bounding box center [382, 240] width 560 height 284
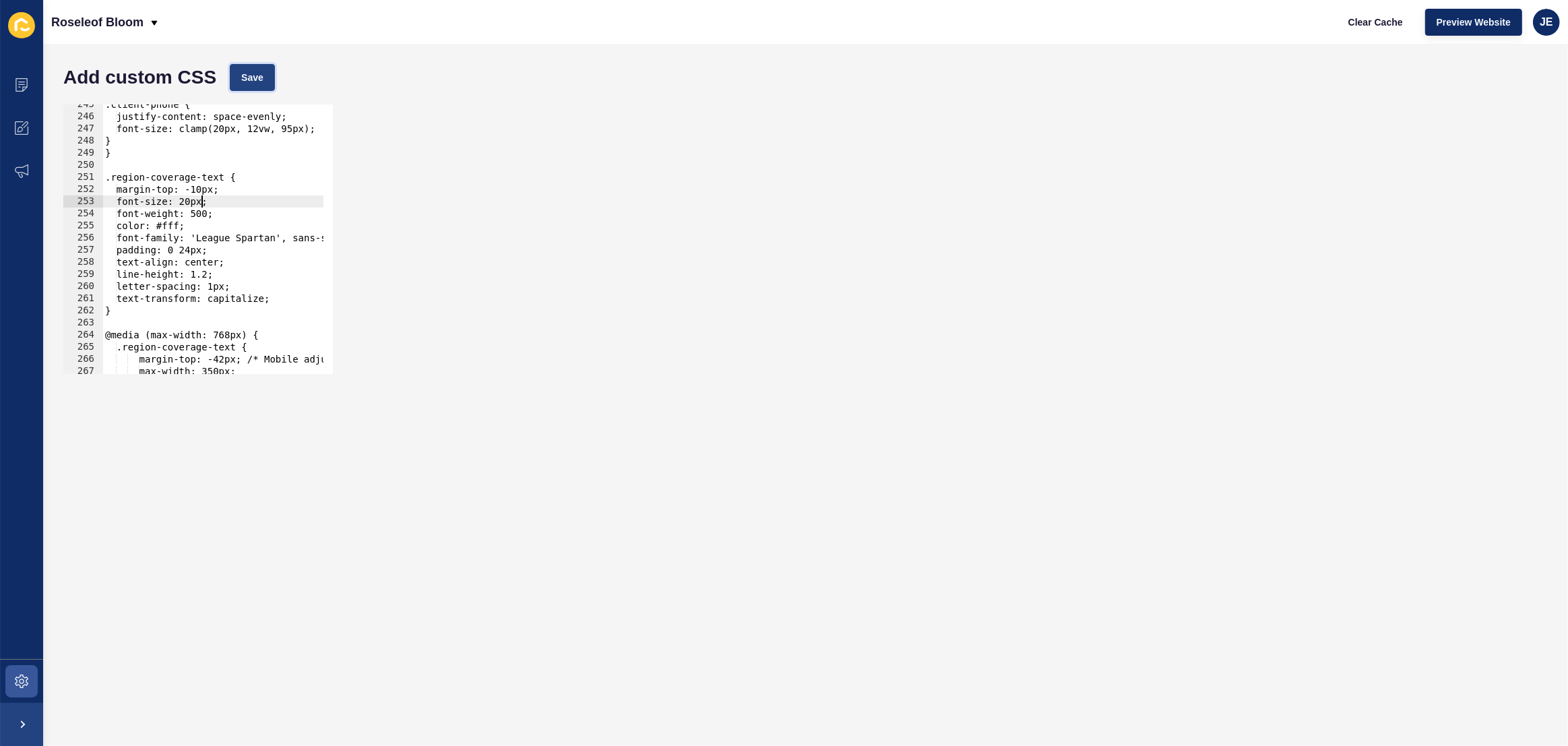
click at [263, 81] on button "Save" at bounding box center [252, 78] width 45 height 27
click at [21, 686] on icon at bounding box center [21, 681] width 14 height 14
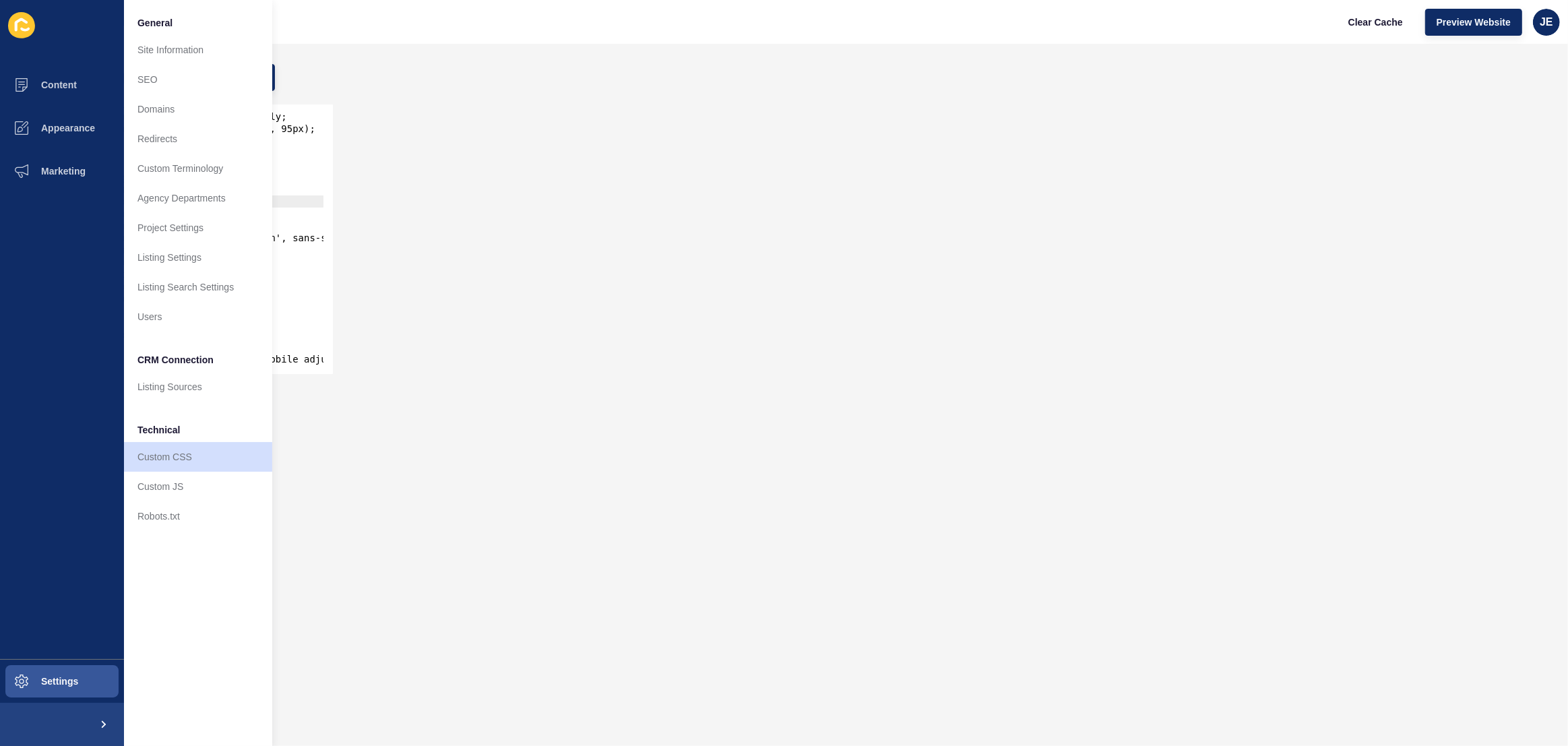
click at [423, 216] on div "font-size: 20px; 245 246 247 248 249 250 251 252 253 254 255 256 257 258 259 26…" at bounding box center [806, 239] width 1498 height 283
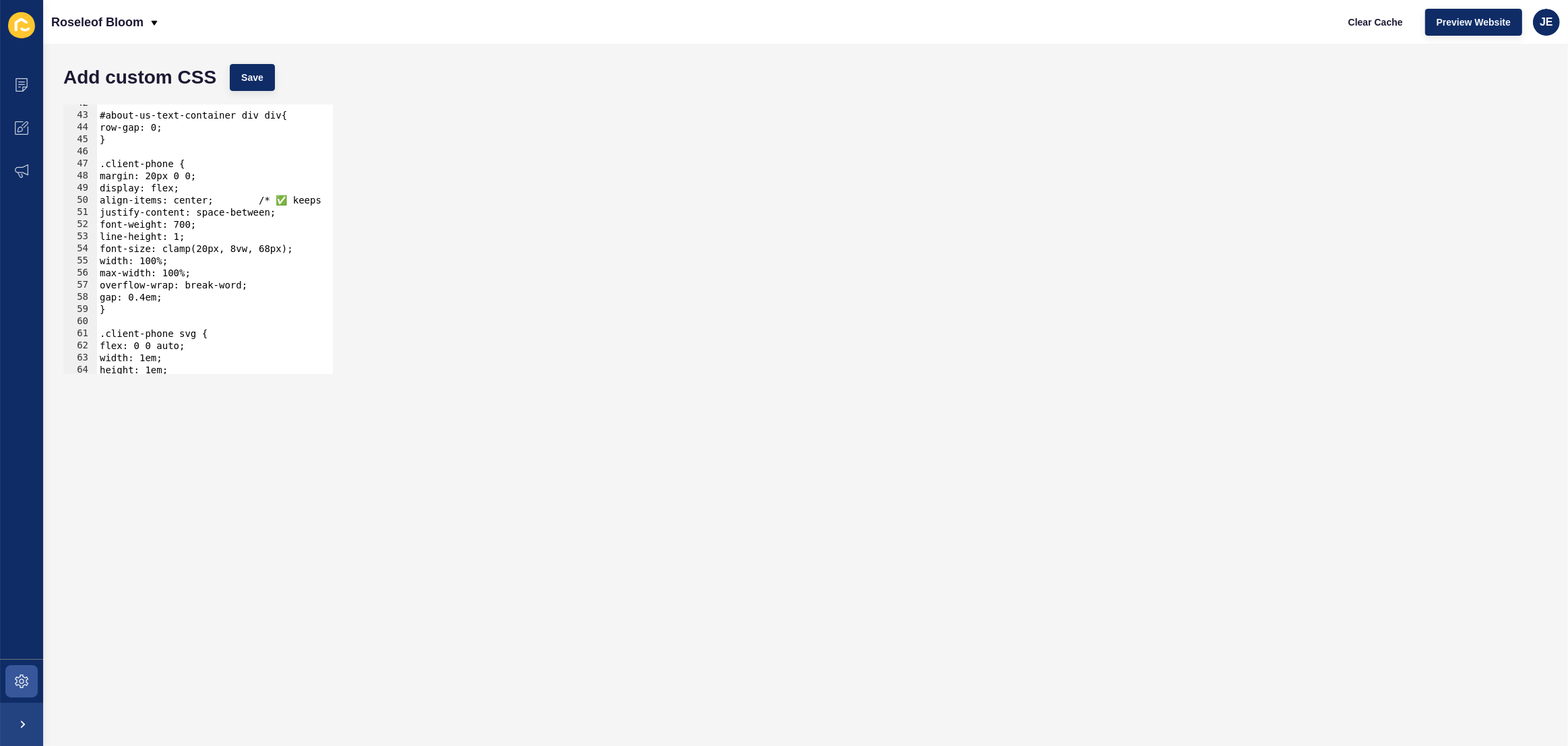
scroll to position [431, 0]
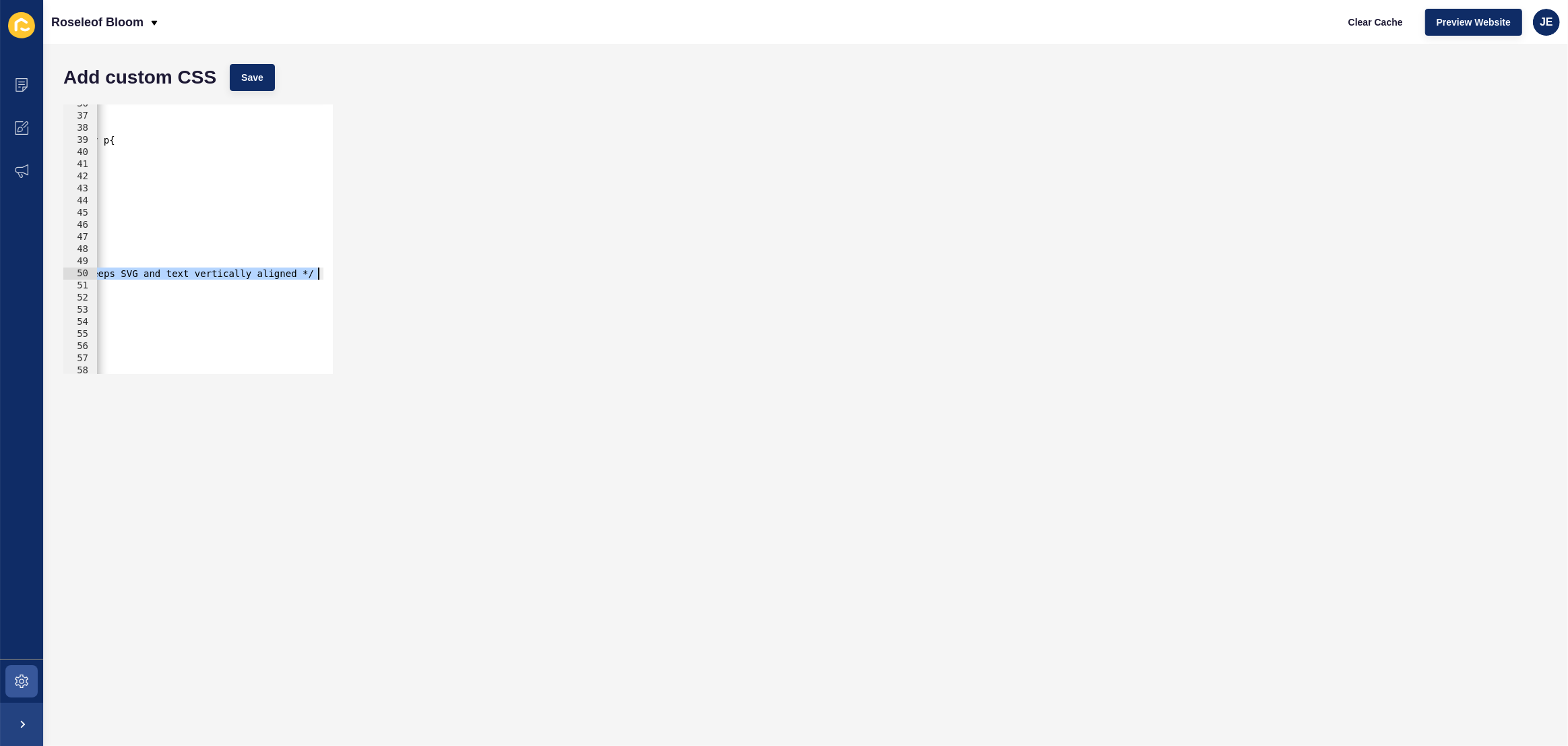
drag, startPoint x: 270, startPoint y: 271, endPoint x: 404, endPoint y: 269, distance: 134.0
click at [404, 269] on div "align-items: center; /* ✅ keeps SVG and text vertically aligned */ 36 37 38 39 …" at bounding box center [806, 239] width 1498 height 283
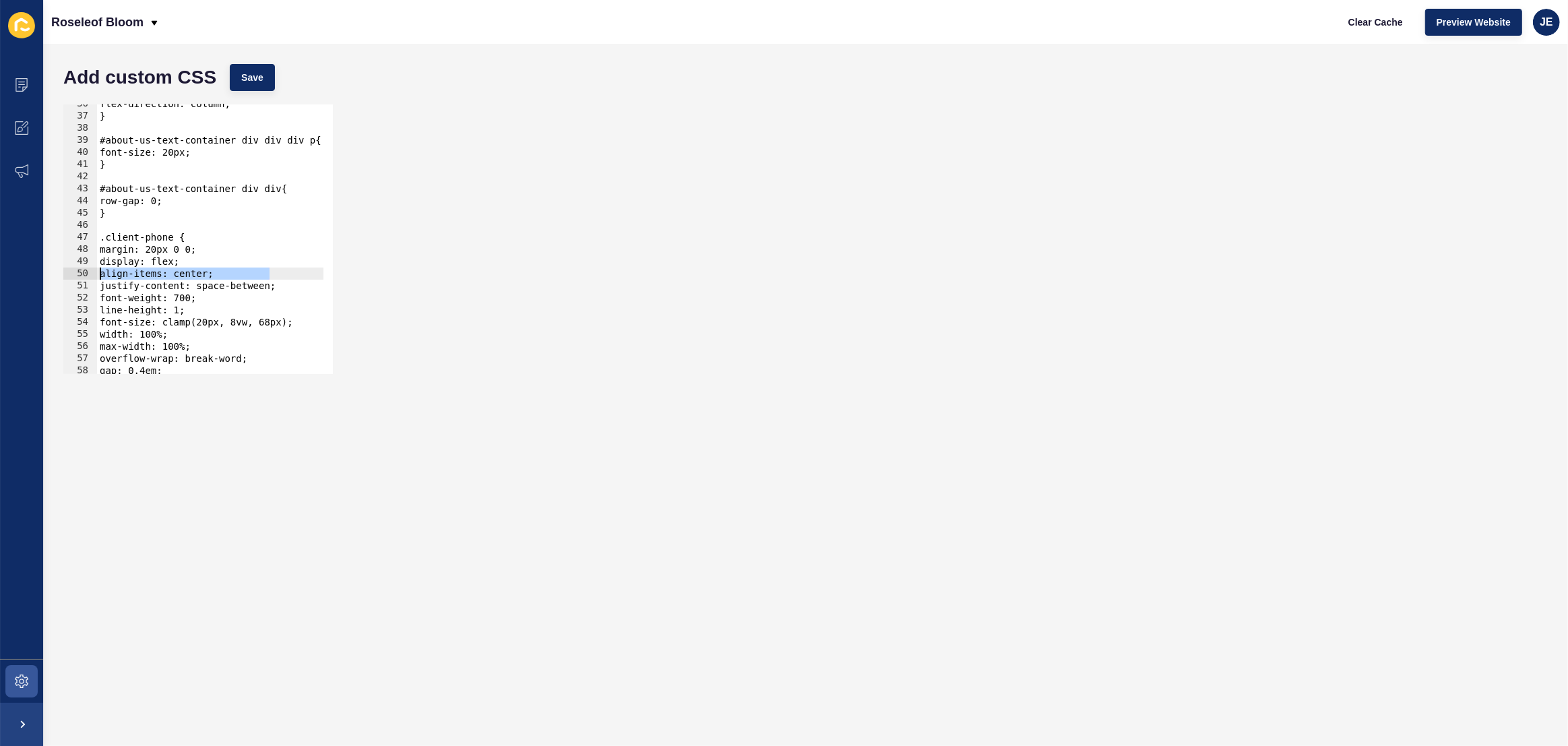
drag, startPoint x: 145, startPoint y: 275, endPoint x: 64, endPoint y: 256, distance: 83.2
click at [2, 277] on div "Content Appearance Marketing Settings Roseleof Bloom Clear Cache Preview Websit…" at bounding box center [784, 373] width 1568 height 746
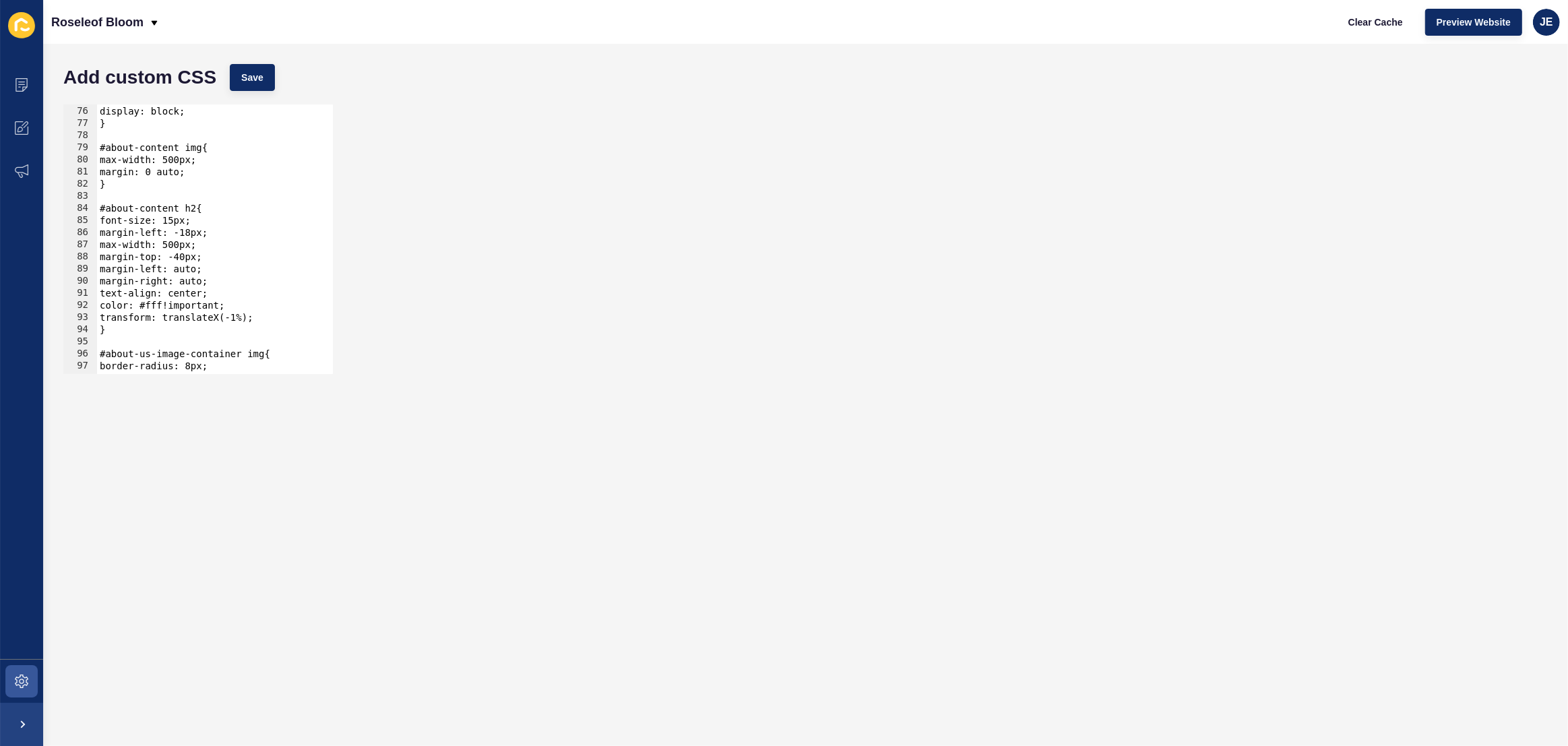
scroll to position [945, 0]
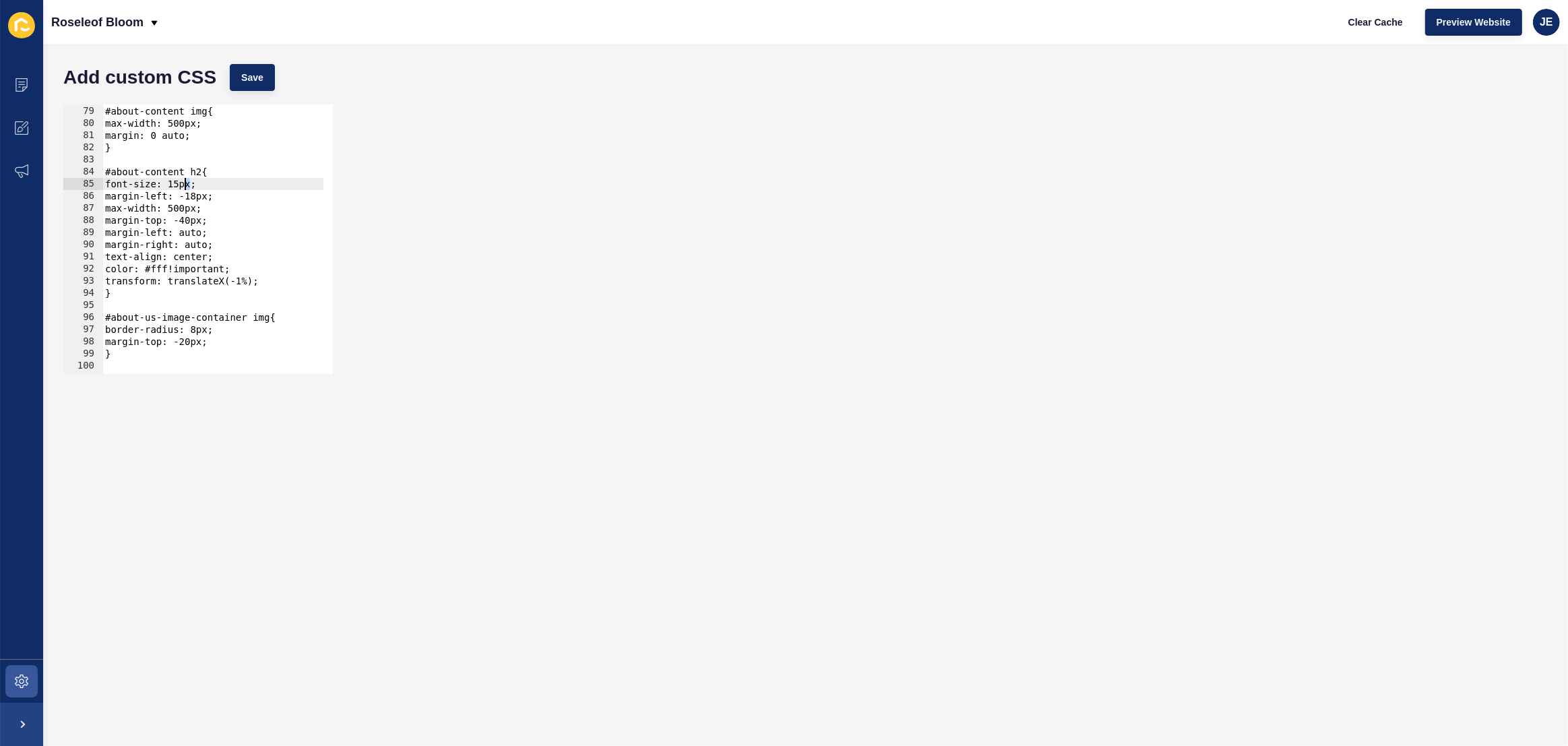
click at [184, 186] on div "#about-content img{ max-width: 500px; margin: 0 auto; } #about-content h2{ font…" at bounding box center [382, 235] width 560 height 284
click at [201, 199] on div "#about-content img{ max-width: 500px; margin: 0 auto; } #about-content h2{ font…" at bounding box center [382, 235] width 560 height 284
click at [198, 223] on div "#about-content img{ max-width: 500px; margin: 0 auto; } #about-content h2{ font…" at bounding box center [382, 235] width 560 height 284
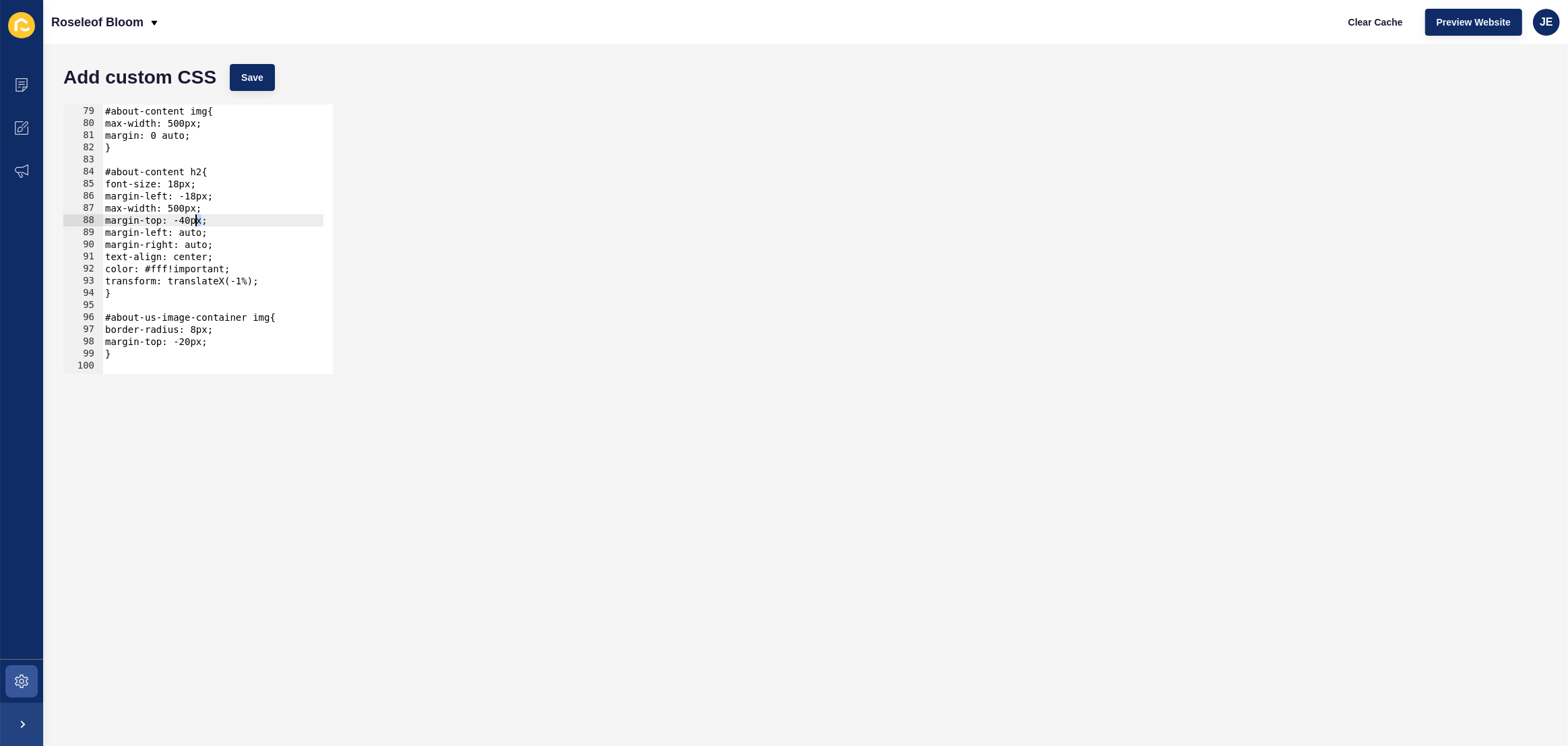
click at [194, 224] on div "#about-content img{ max-width: 500px; margin: 0 auto; } #about-content h2{ font…" at bounding box center [382, 235] width 560 height 284
click at [191, 224] on div "#about-content img{ max-width: 500px; margin: 0 auto; } #about-content h2{ font…" at bounding box center [382, 235] width 560 height 284
click at [287, 280] on div "#about-content img{ max-width: 500px; margin: 0 auto; } #about-content h2{ font…" at bounding box center [382, 235] width 560 height 284
type textarea "transform: translateX(-1%);"
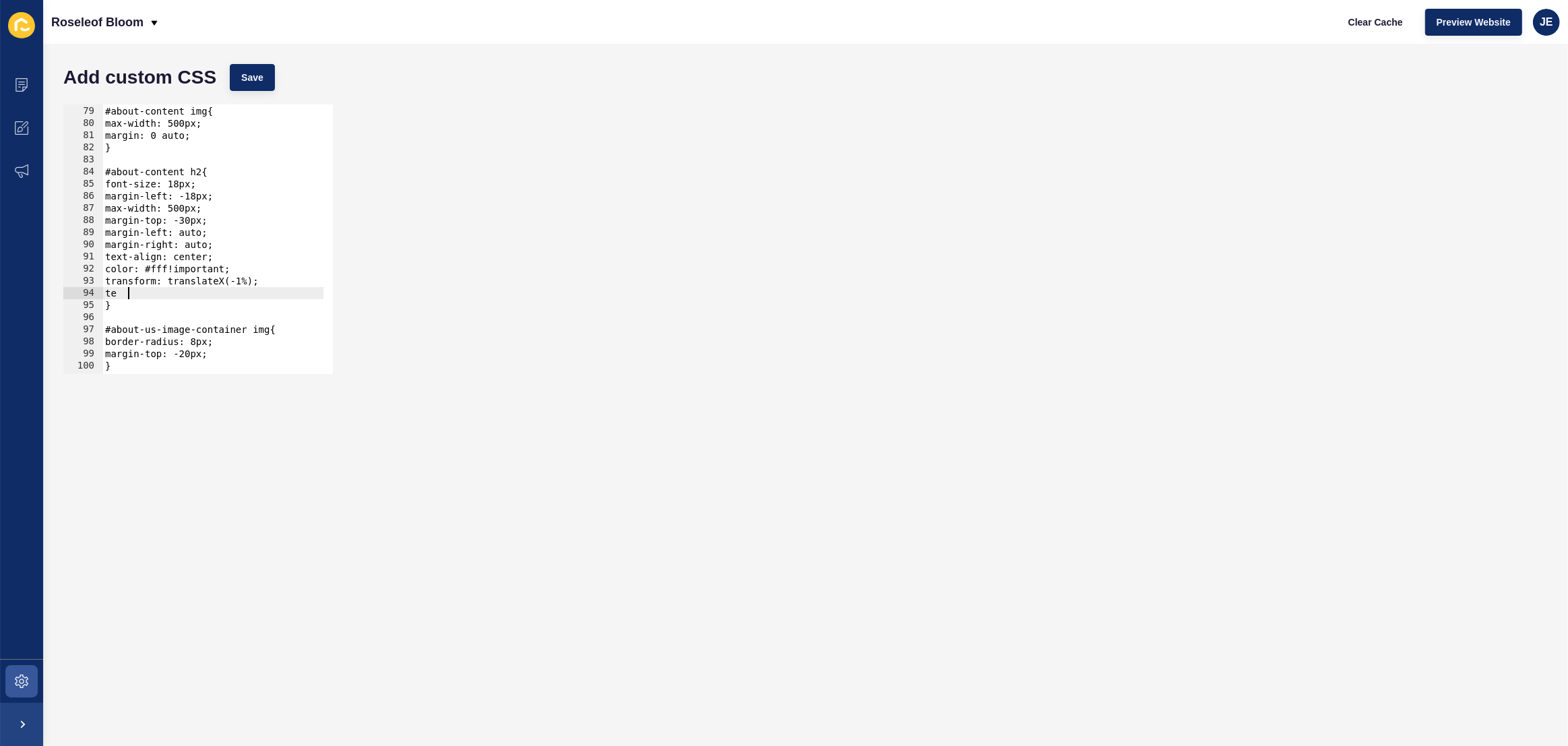
type textarea "t"
type textarea "letter-spacing: 1pxl"
type textarea "letter-spacing: 1px;"
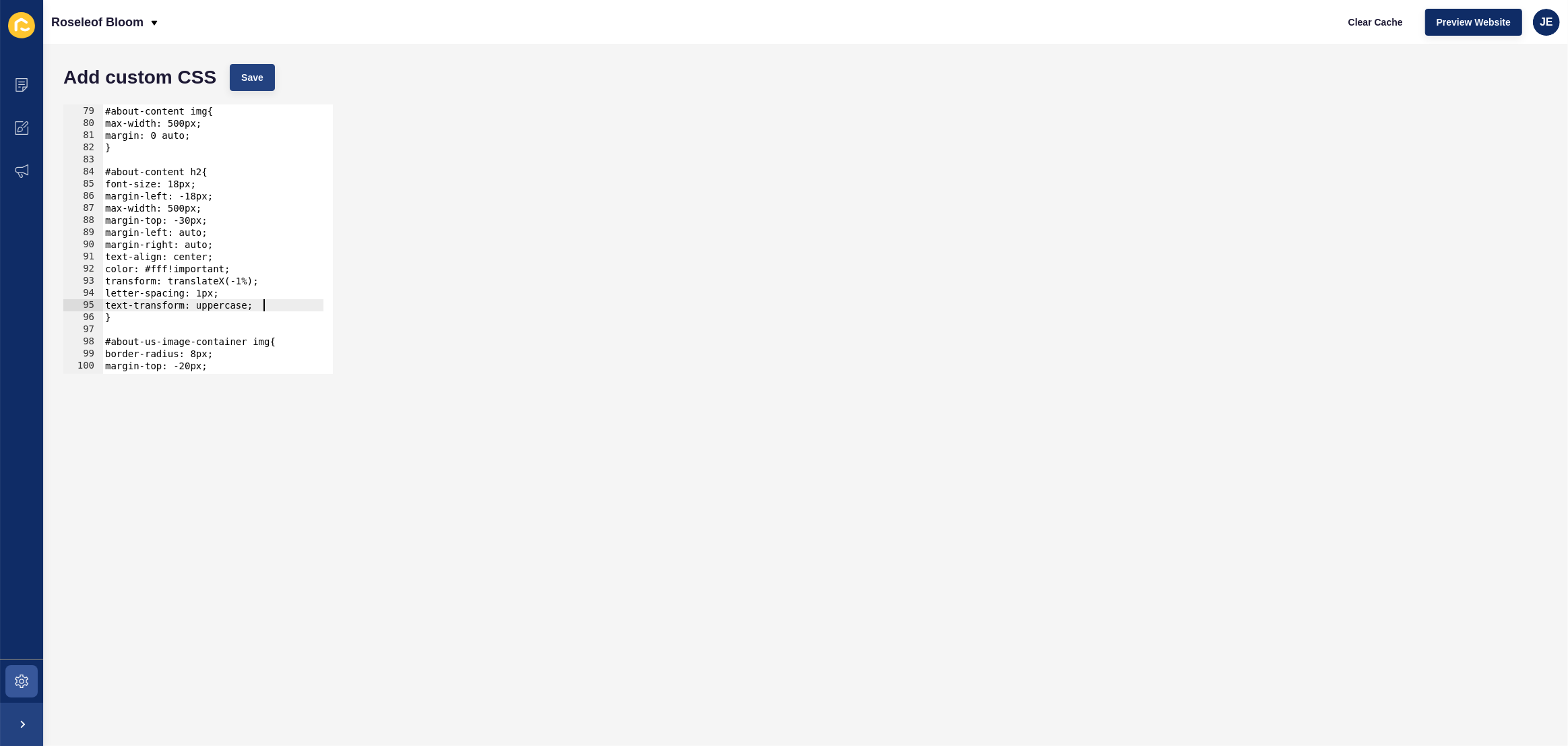
type textarea "text-transform: uppercase;"
click at [270, 85] on button "Save" at bounding box center [252, 78] width 45 height 27
click at [1348, 23] on span "Clear Cache" at bounding box center [1375, 22] width 55 height 14
click at [280, 308] on div "#about-content img{ max-width: 500px; margin: 0 auto; } #about-content h2{ font…" at bounding box center [382, 235] width 560 height 284
type textarea "t"
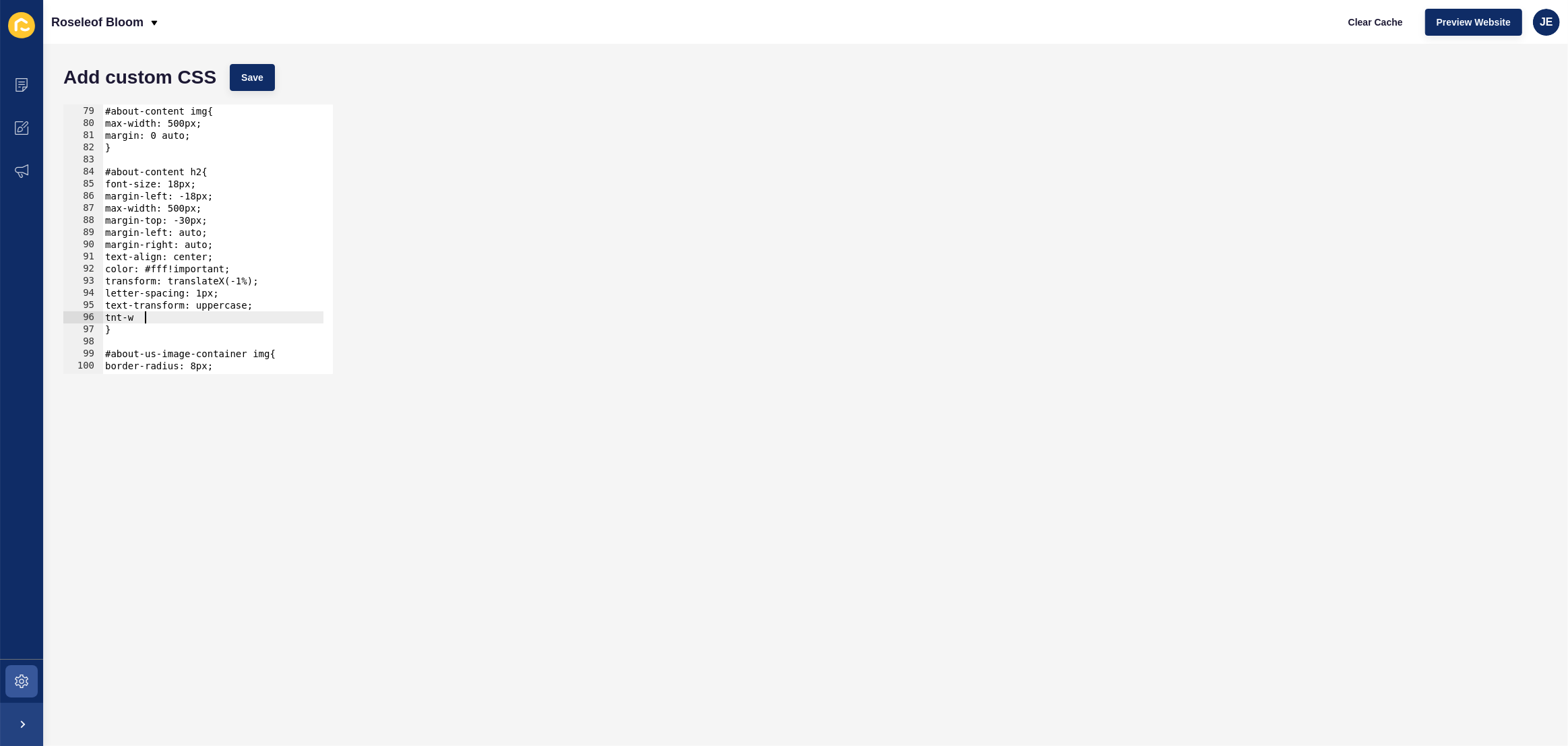
scroll to position [0, 1]
type textarea "t"
click at [246, 81] on span "Save" at bounding box center [252, 77] width 22 height 14
click at [186, 184] on div "#about-content img{ max-width: 500px; margin: 0 auto; } #about-content h2{ font…" at bounding box center [382, 235] width 560 height 284
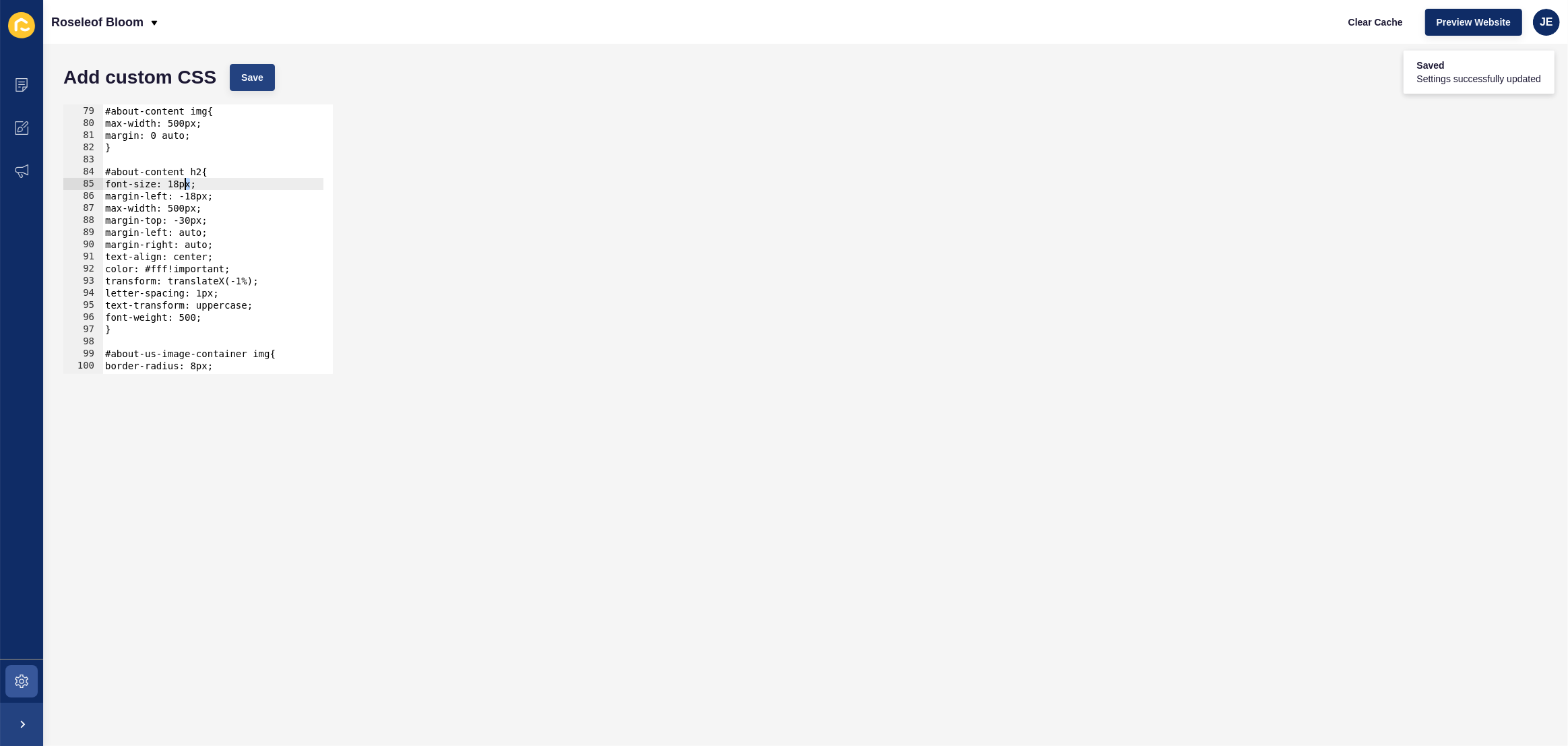
scroll to position [0, 6]
click at [255, 76] on span "Save" at bounding box center [252, 77] width 22 height 14
click at [185, 184] on div "#about-content img{ max-width: 500px; margin: 0 auto; } #about-content h2{ font…" at bounding box center [382, 235] width 560 height 284
click at [255, 87] on button "Save" at bounding box center [252, 78] width 45 height 27
click at [219, 312] on div "#about-content img{ max-width: 500px; margin: 0 auto; } #about-content h2{ font…" at bounding box center [382, 235] width 560 height 284
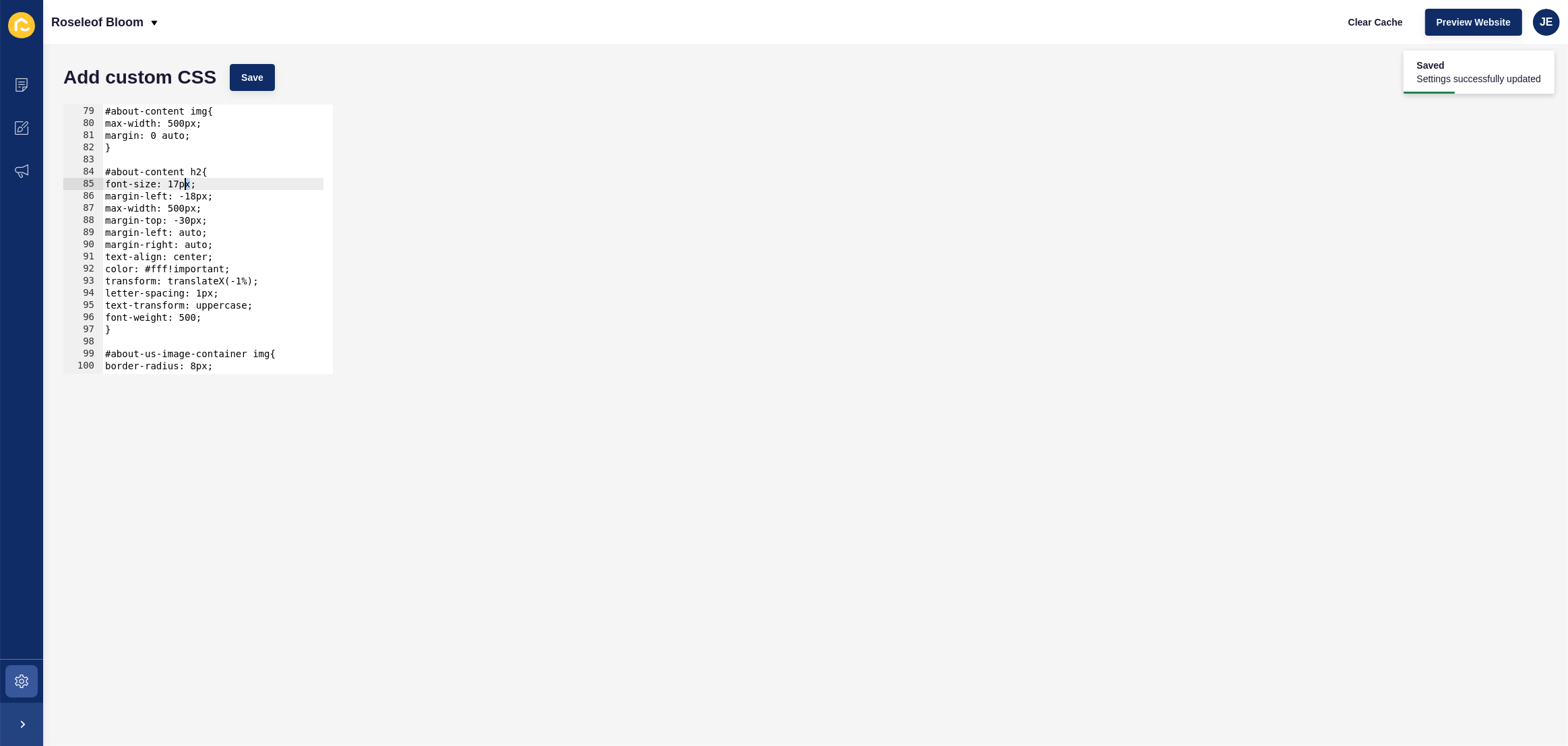
click at [186, 184] on div "#about-content img{ max-width: 500px; margin: 0 auto; } #about-content h2{ font…" at bounding box center [382, 235] width 560 height 284
click at [248, 74] on span "Save" at bounding box center [252, 77] width 22 height 14
click at [1377, 21] on span "Clear Cache" at bounding box center [1375, 22] width 55 height 14
click at [24, 81] on icon at bounding box center [21, 85] width 14 height 14
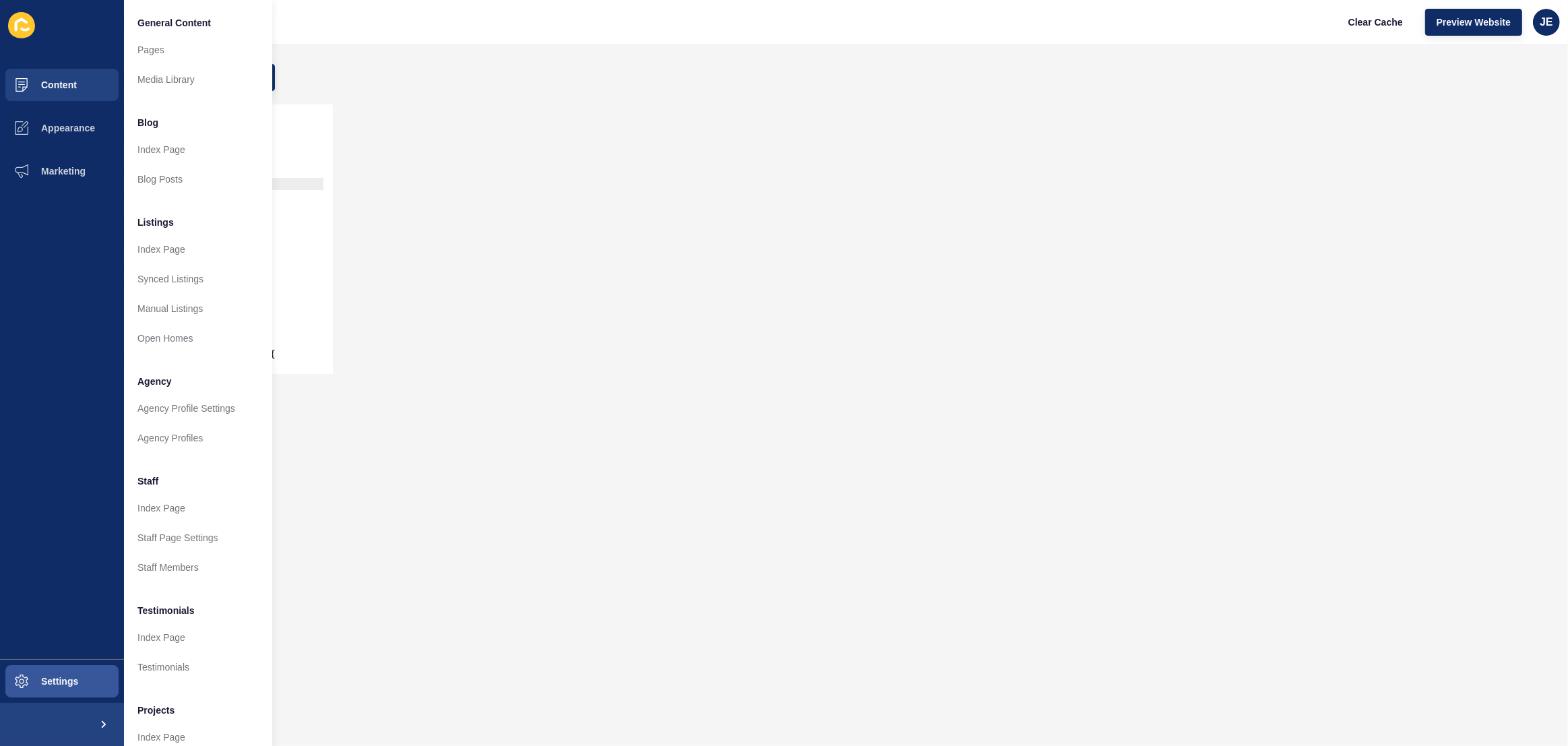
click at [579, 65] on div "Add custom CSS Save" at bounding box center [806, 77] width 1498 height 41
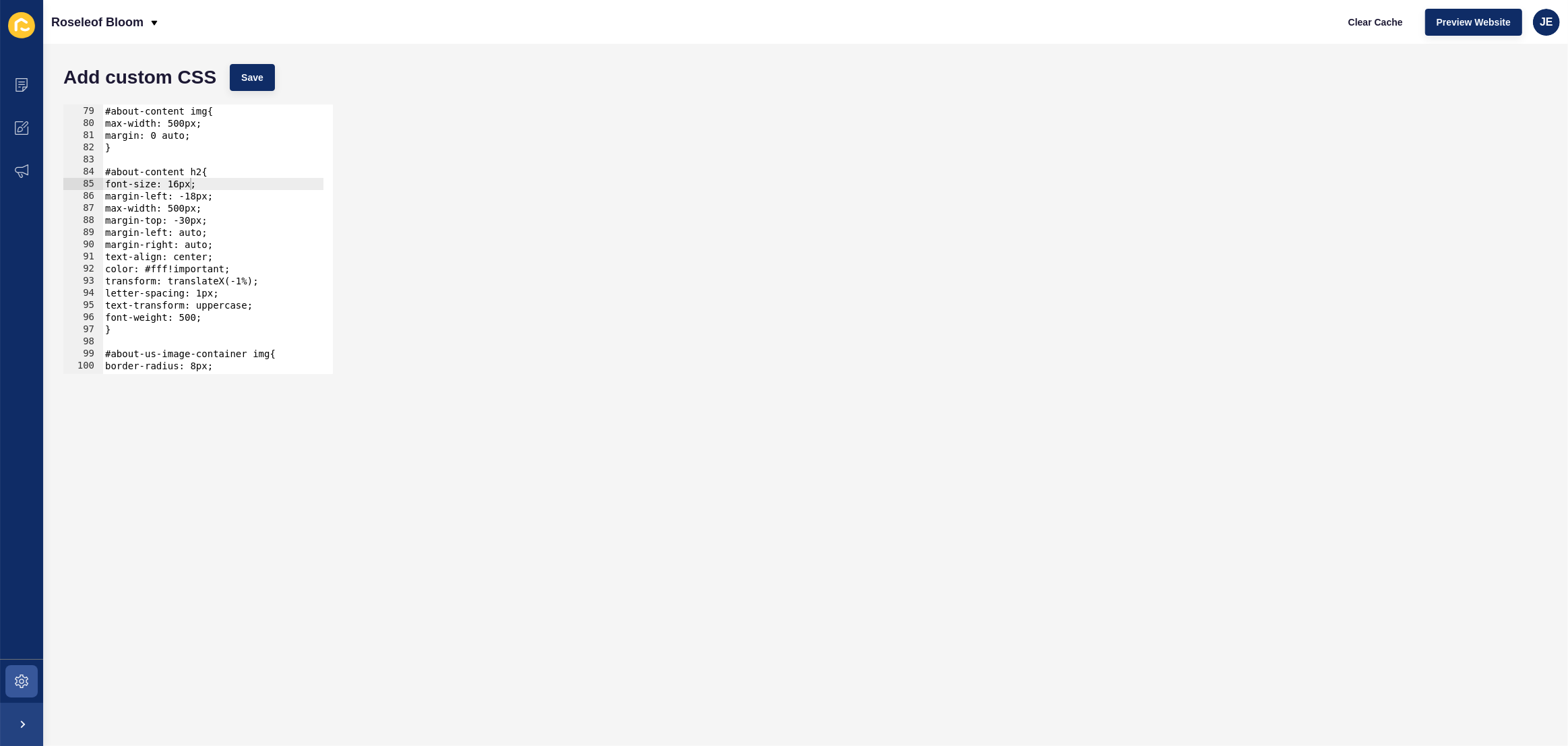
click at [187, 184] on div "#about-content img{ max-width: 500px; margin: 0 auto; } #about-content h2{ font…" at bounding box center [382, 235] width 560 height 284
click at [189, 186] on div "#about-content img{ max-width: 500px; margin: 0 auto; } #about-content h2{ font…" at bounding box center [382, 235] width 560 height 284
click at [258, 80] on span "Save" at bounding box center [252, 77] width 22 height 14
click at [1362, 26] on span "Clear Cache" at bounding box center [1375, 22] width 55 height 14
click at [231, 79] on button "Save" at bounding box center [252, 78] width 45 height 27
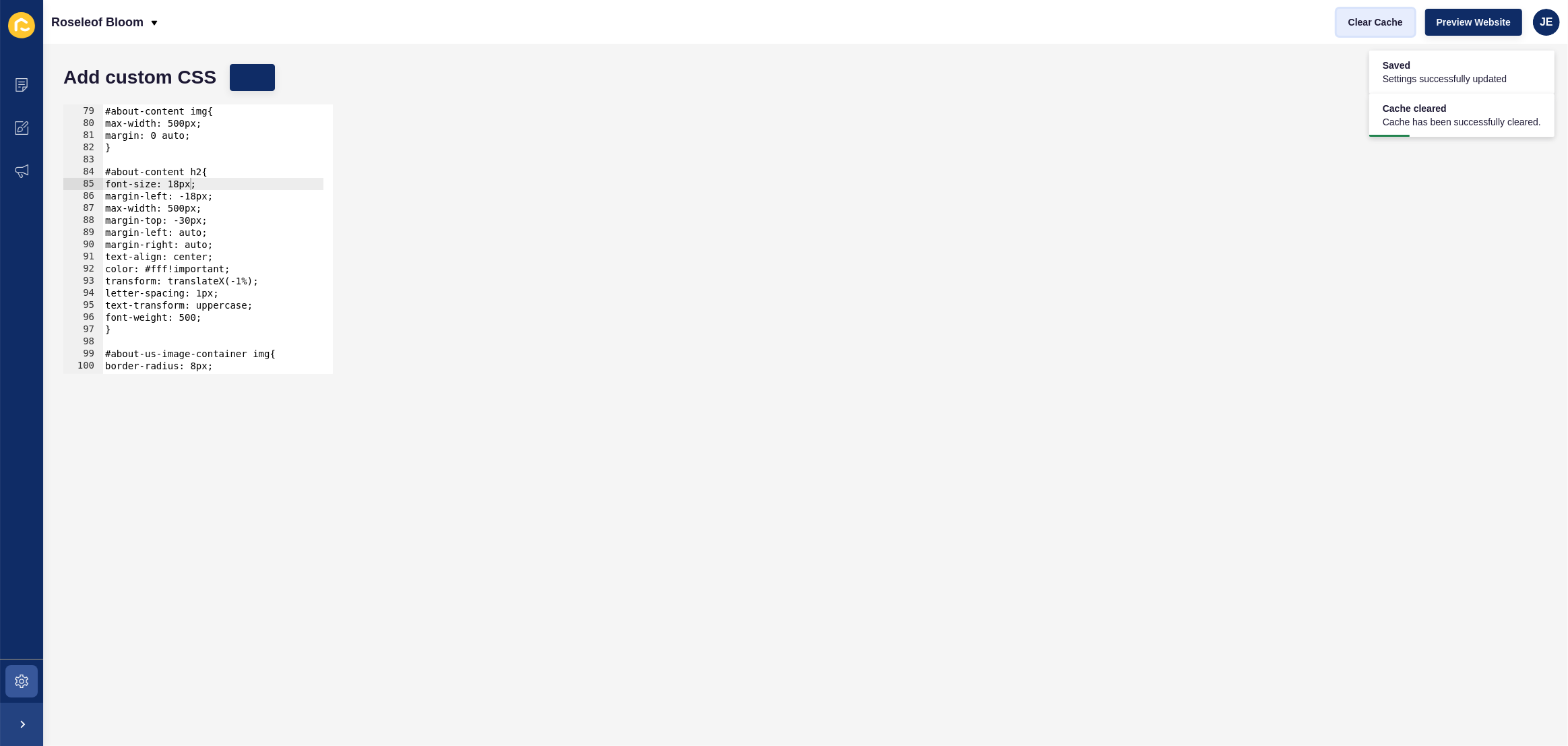
click at [1363, 21] on span "Clear Cache" at bounding box center [1375, 22] width 55 height 14
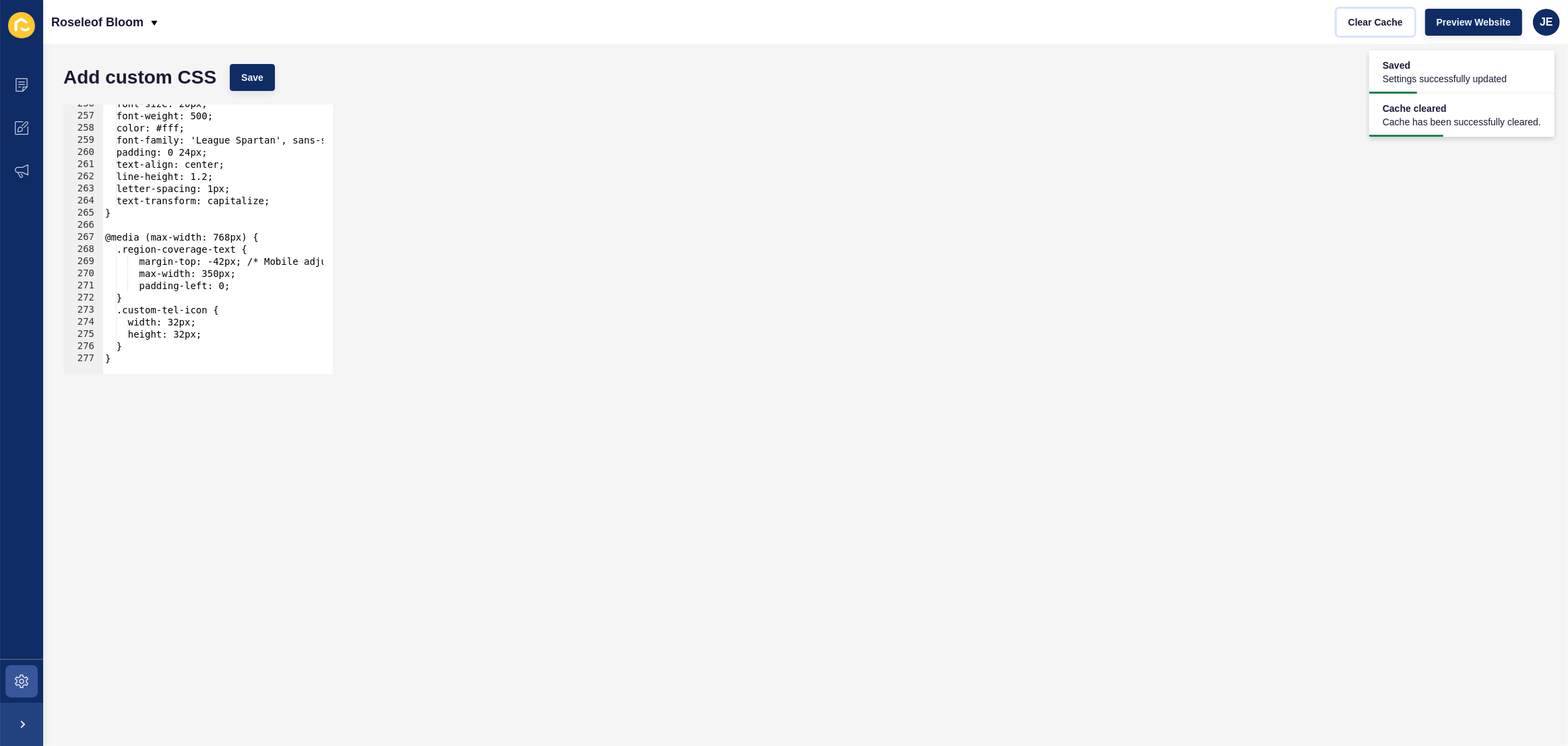
scroll to position [3025, 0]
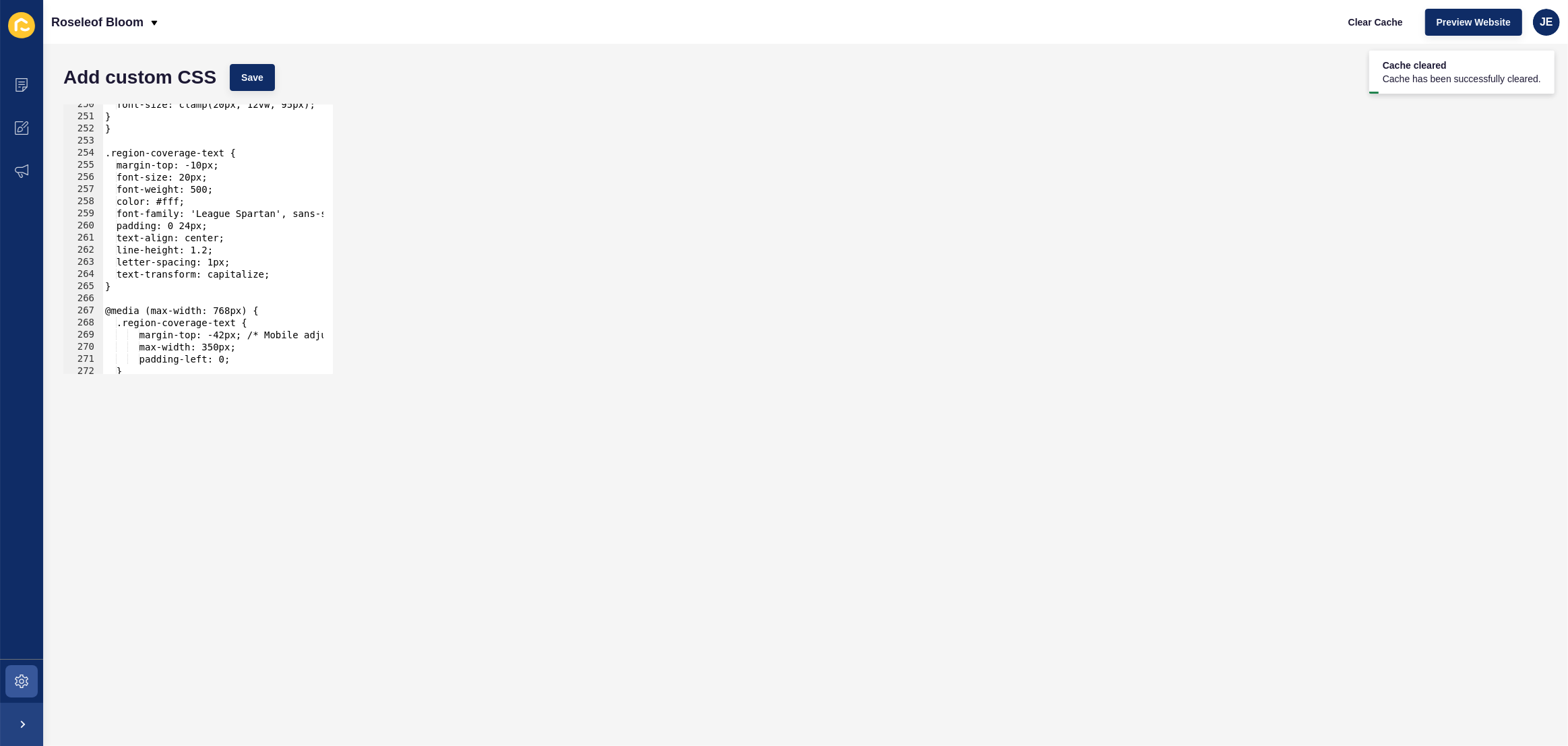
click at [292, 275] on div "font-size: clamp(20px, 12vw, 95px); } } .region-coverage-text { margin-top: -10…" at bounding box center [382, 240] width 560 height 284
click at [193, 274] on div "font-size: clamp(20px, 12vw, 95px); } } .region-coverage-text { margin-top: -10…" at bounding box center [382, 240] width 560 height 284
click at [246, 278] on div "font-size: clamp(20px, 12vw, 95px); } } .region-coverage-text { margin-top: -10…" at bounding box center [382, 240] width 560 height 284
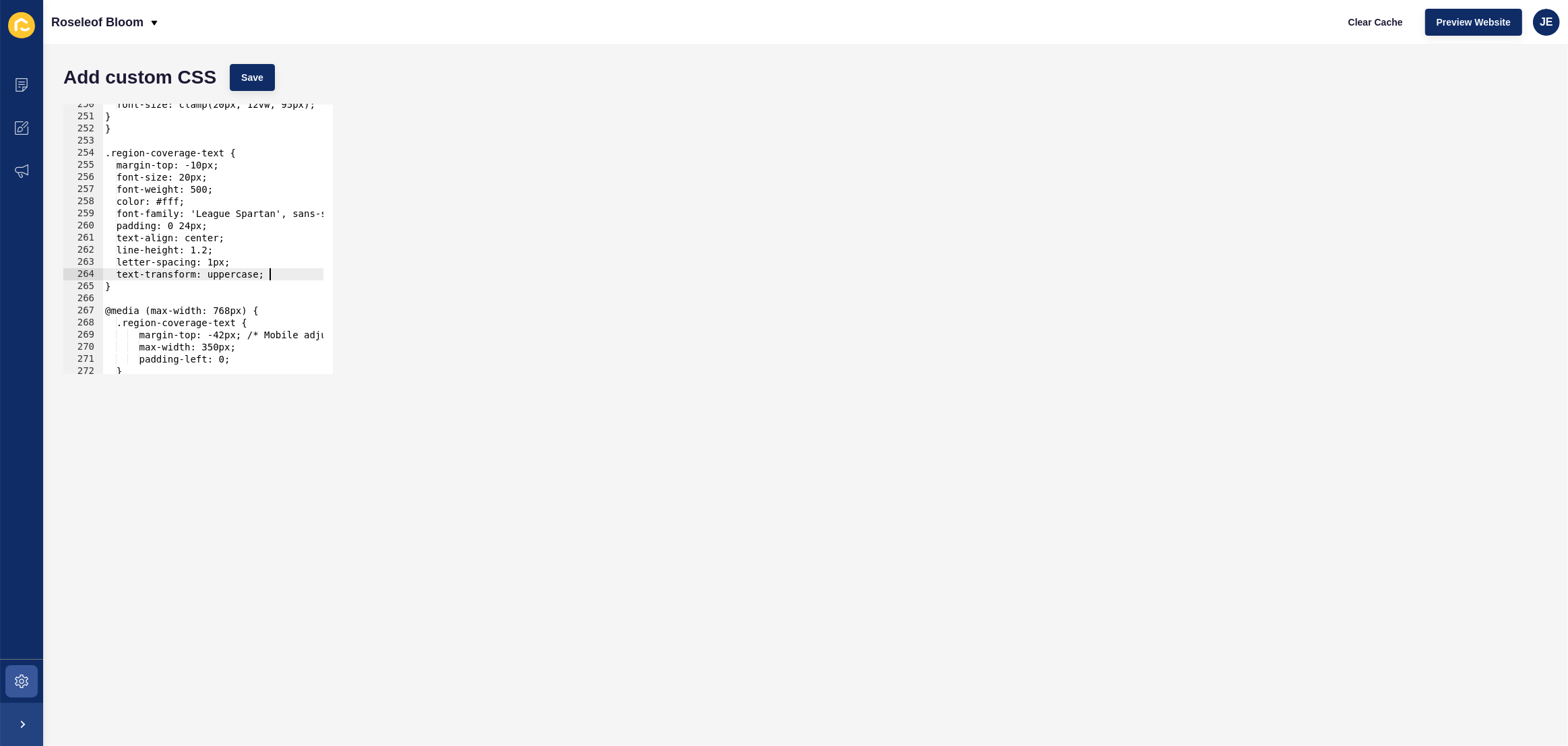
scroll to position [0, 11]
type textarea "text-transform: uppercase;"
click at [263, 85] on button "Save" at bounding box center [252, 78] width 45 height 27
click at [1360, 28] on span "Clear Cache" at bounding box center [1375, 22] width 55 height 14
click at [286, 273] on div "font-size: clamp(20px, 12vw, 95px); } } .region-coverage-text { margin-top: -10…" at bounding box center [382, 240] width 560 height 284
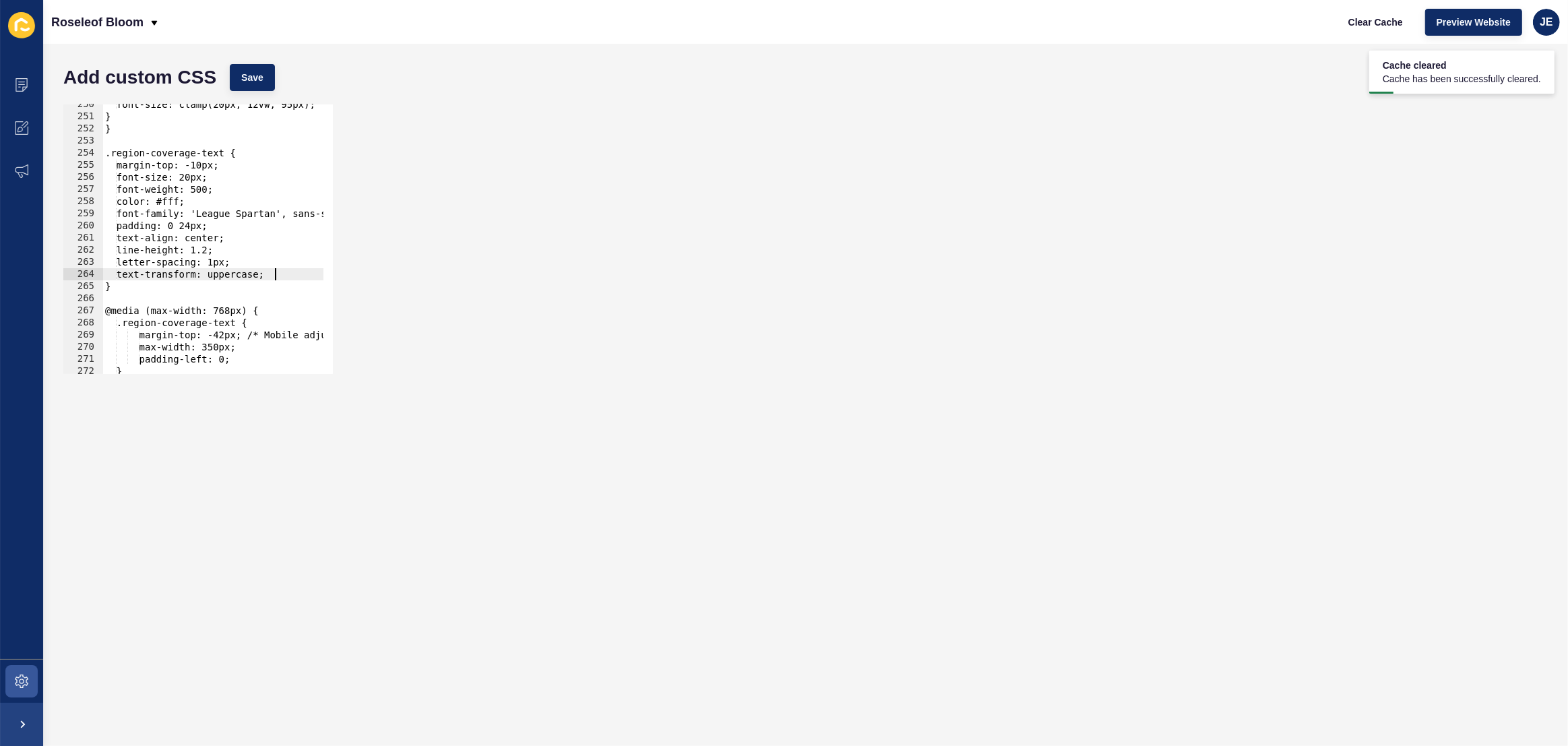
scroll to position [0, 0]
paste textarea "transform: translateX(-1%);"
drag, startPoint x: 199, startPoint y: 180, endPoint x: 191, endPoint y: 180, distance: 8.0
click at [191, 180] on div "font-size: clamp(20px, 12vw, 95px); } } .region-coverage-text { margin-top: -10…" at bounding box center [382, 240] width 560 height 284
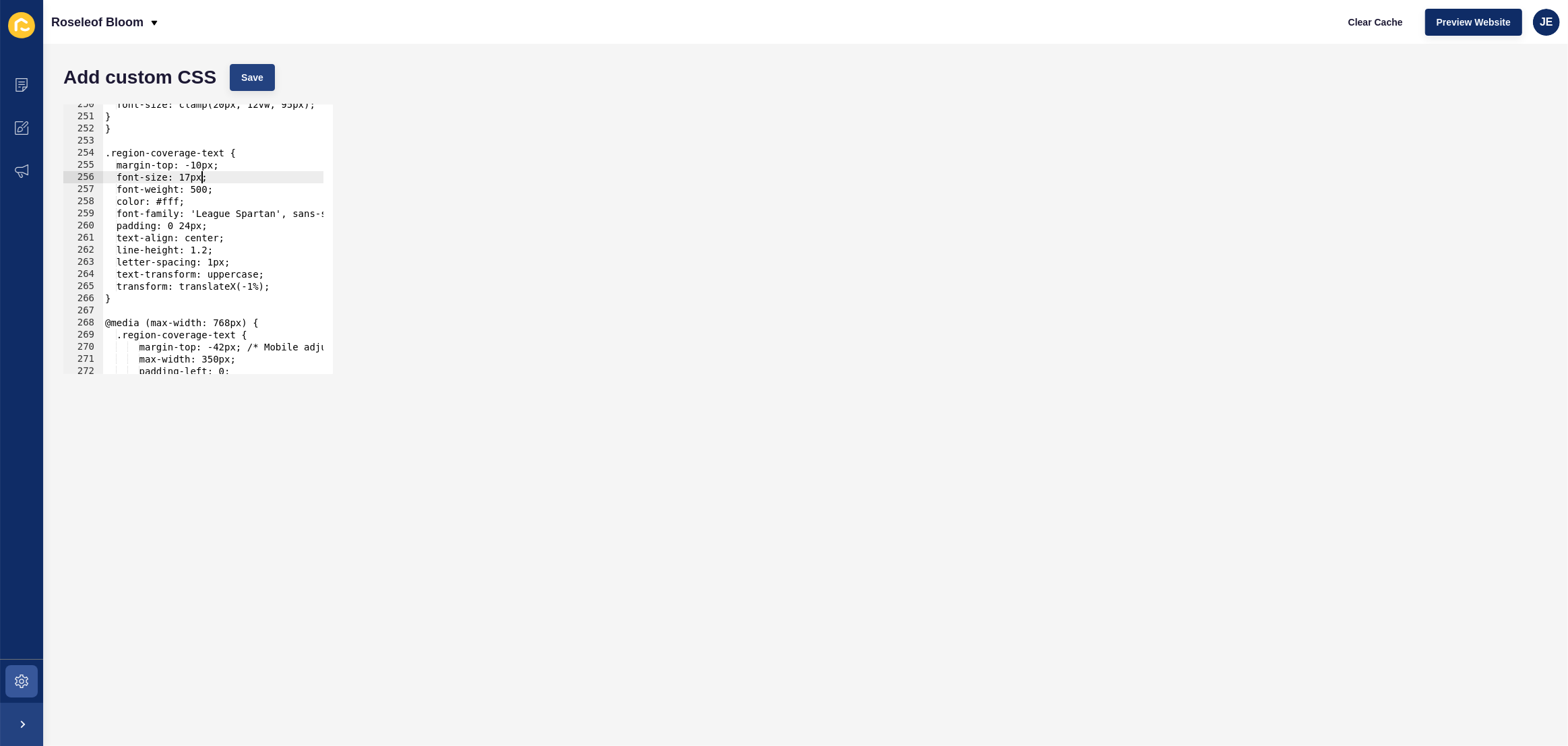
type textarea "font-size: 17px;"
click at [256, 85] on button "Save" at bounding box center [252, 78] width 45 height 27
click at [255, 81] on span "Save" at bounding box center [252, 77] width 22 height 14
click at [1359, 23] on span "Clear Cache" at bounding box center [1375, 22] width 55 height 14
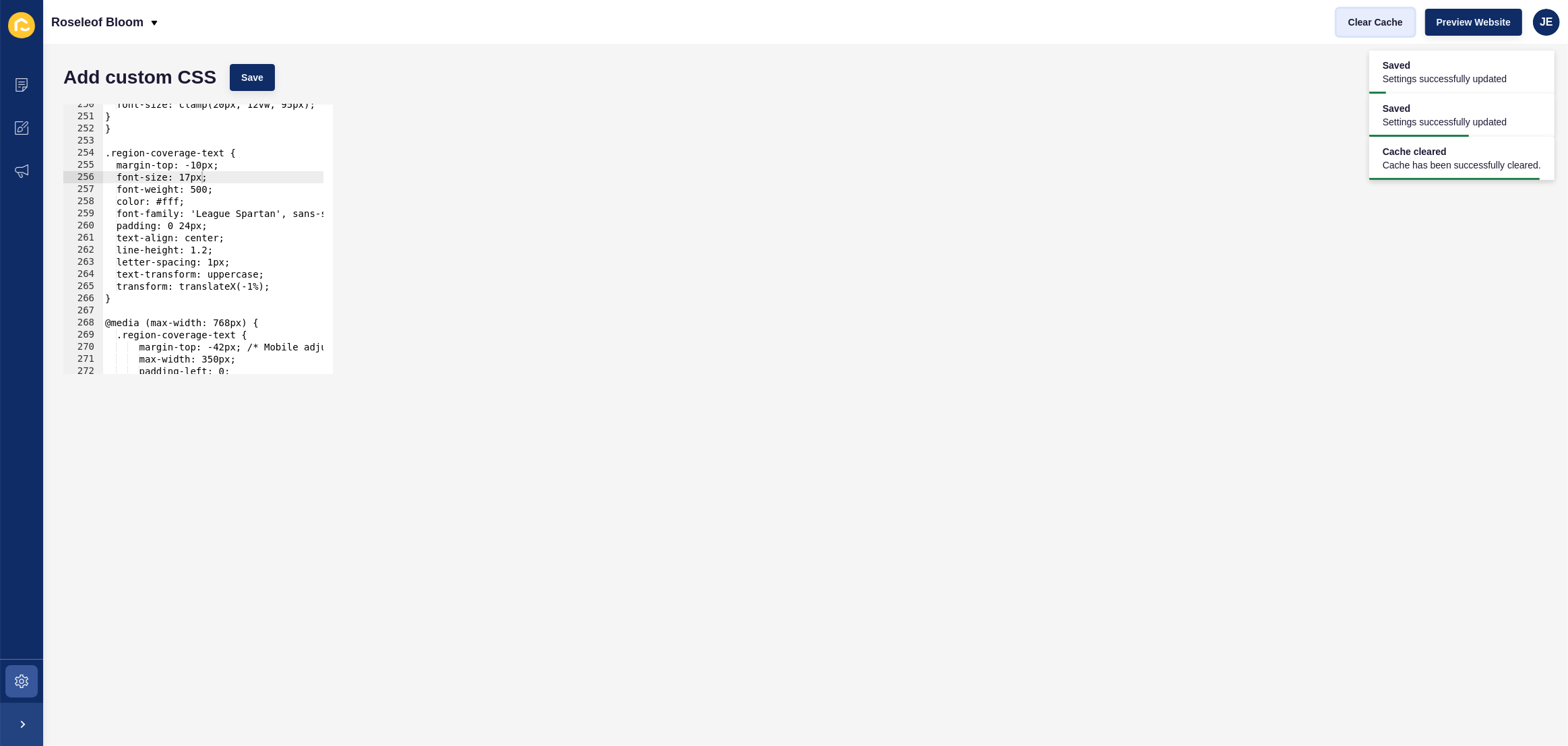
click at [1359, 23] on span "Clear Cache" at bounding box center [1375, 22] width 55 height 14
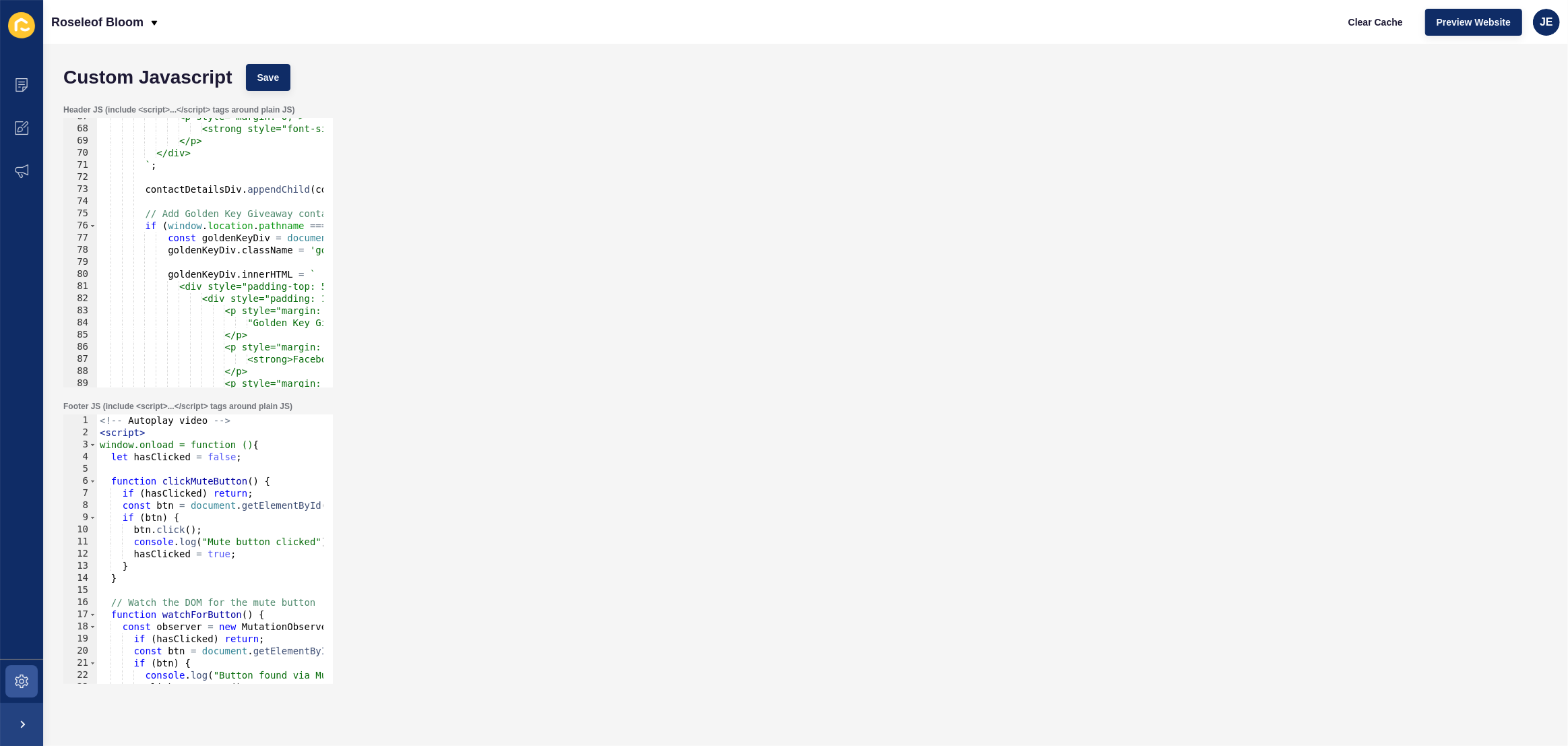
scroll to position [1175, 0]
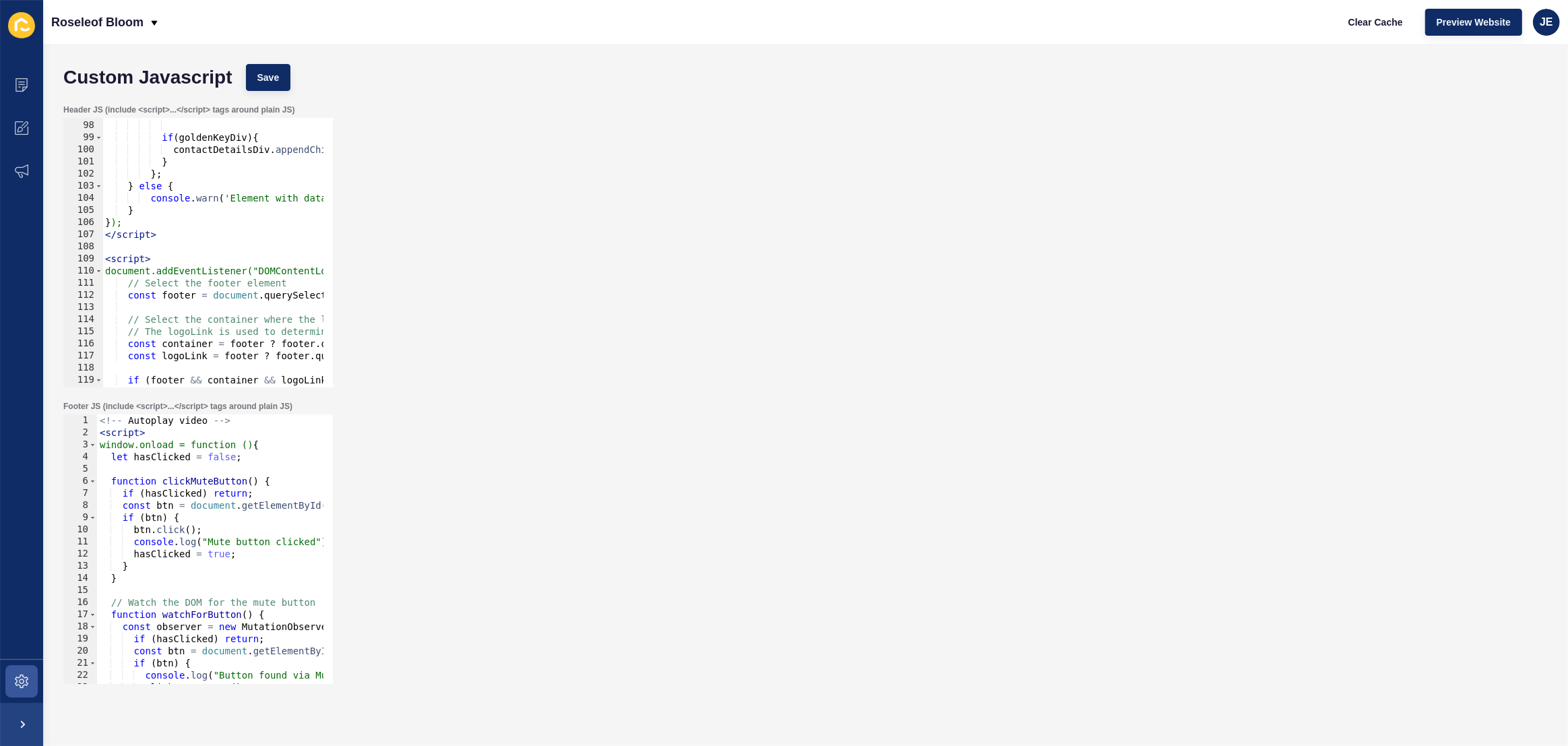
click at [246, 332] on div "` ; if ( goldenKeyDiv ) { contactDetailsDiv . appendChild ( goldenKeyDiv ) ; } …" at bounding box center [909, 249] width 1613 height 284
type textarea "const container = footer ? footer.querySelector("#desktop-logo") : null;"
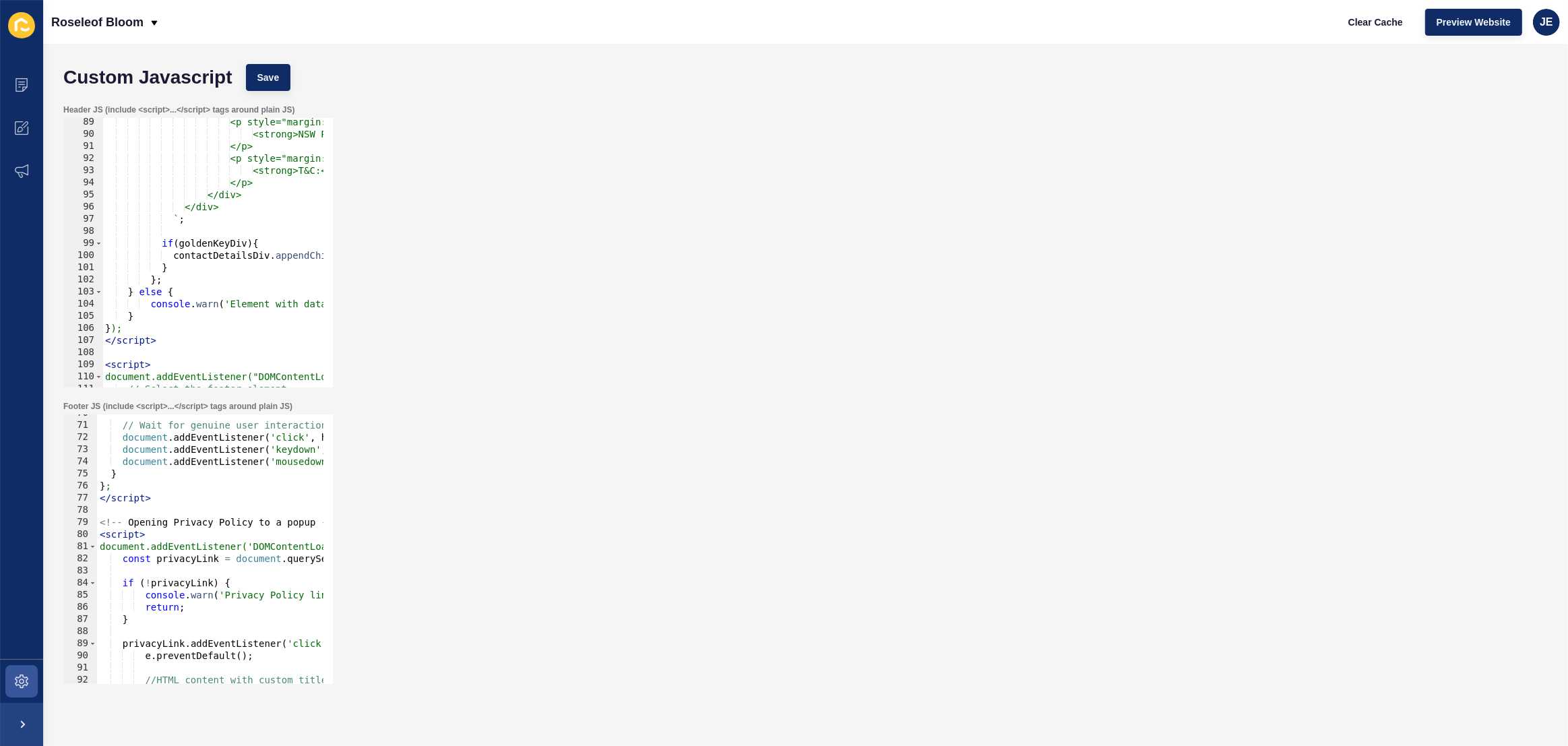
scroll to position [923, 0]
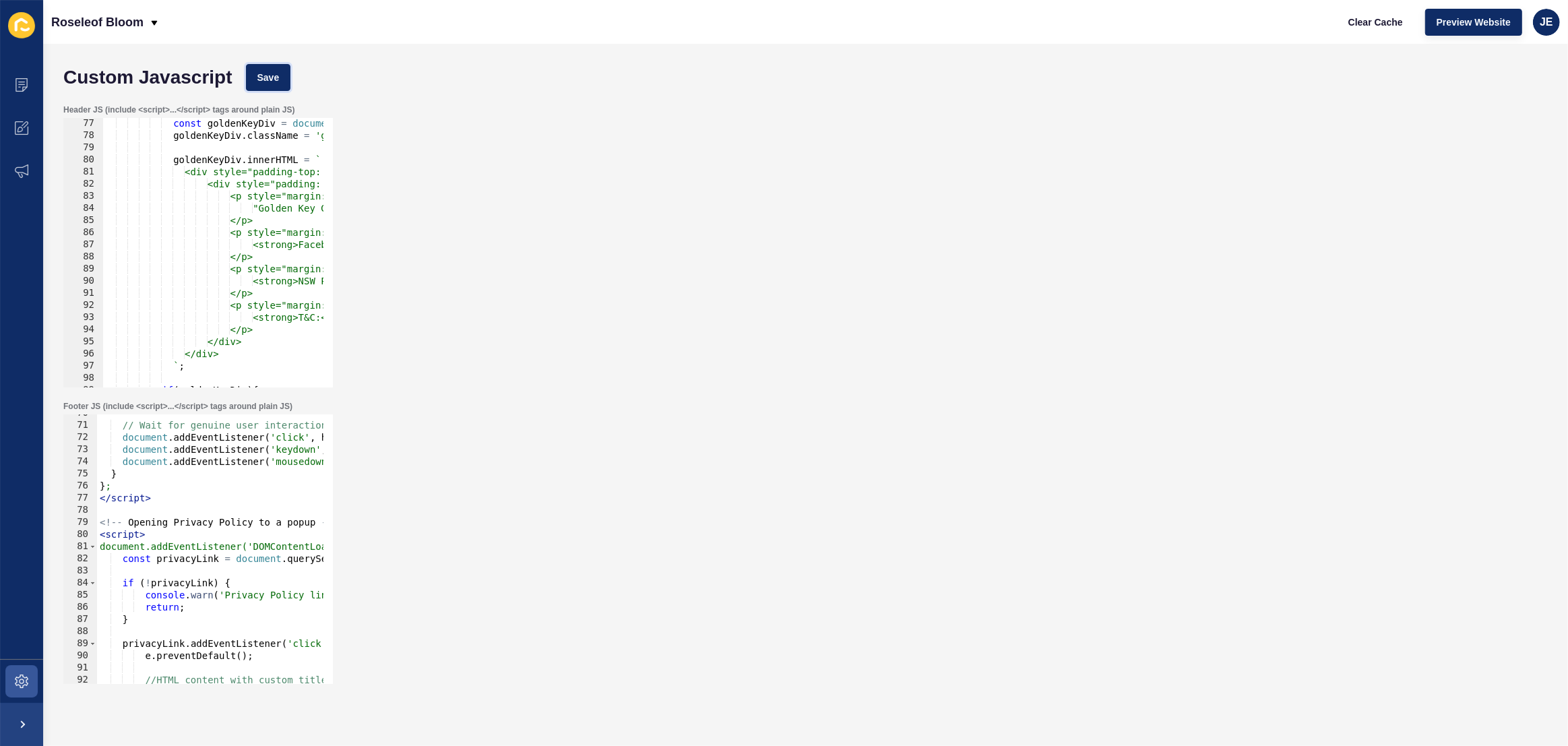
drag, startPoint x: 285, startPoint y: 83, endPoint x: 295, endPoint y: 82, distance: 10.0
click at [284, 83] on button "Save" at bounding box center [268, 78] width 45 height 27
